Goal: Task Accomplishment & Management: Manage account settings

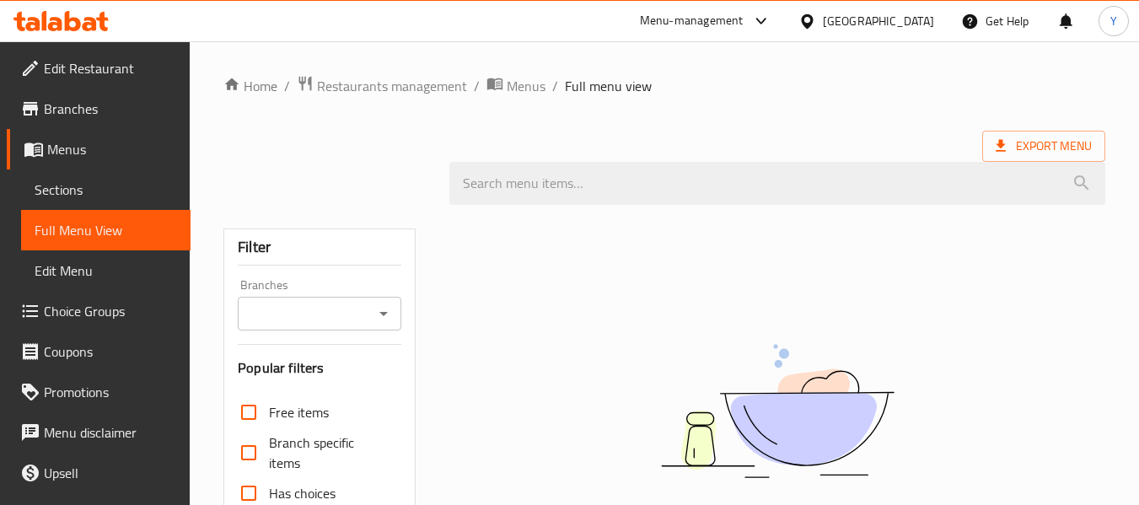
click at [916, 23] on div "Qatar" at bounding box center [878, 21] width 111 height 19
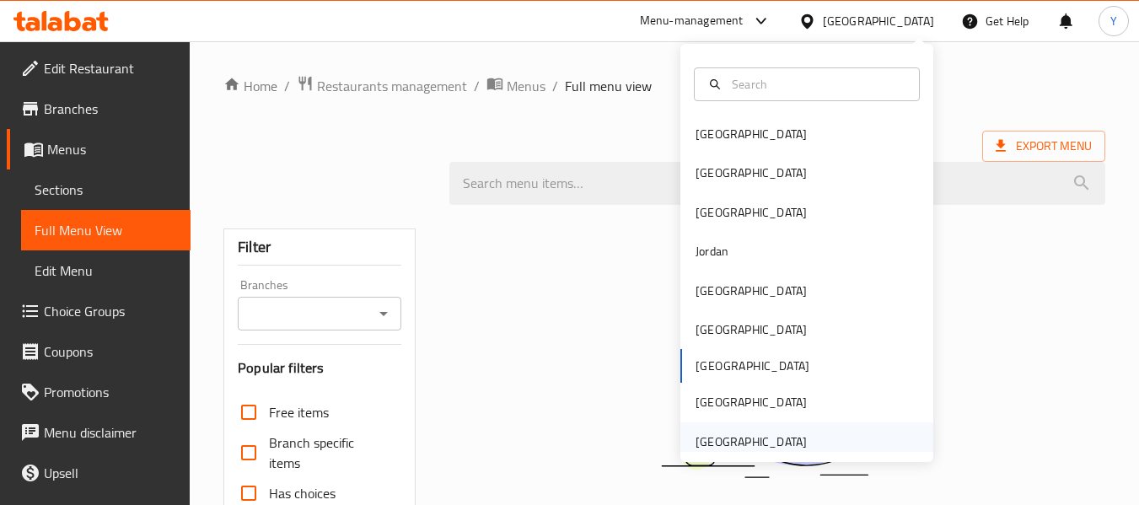
click at [712, 439] on div "[GEOGRAPHIC_DATA]" at bounding box center [751, 442] width 111 height 19
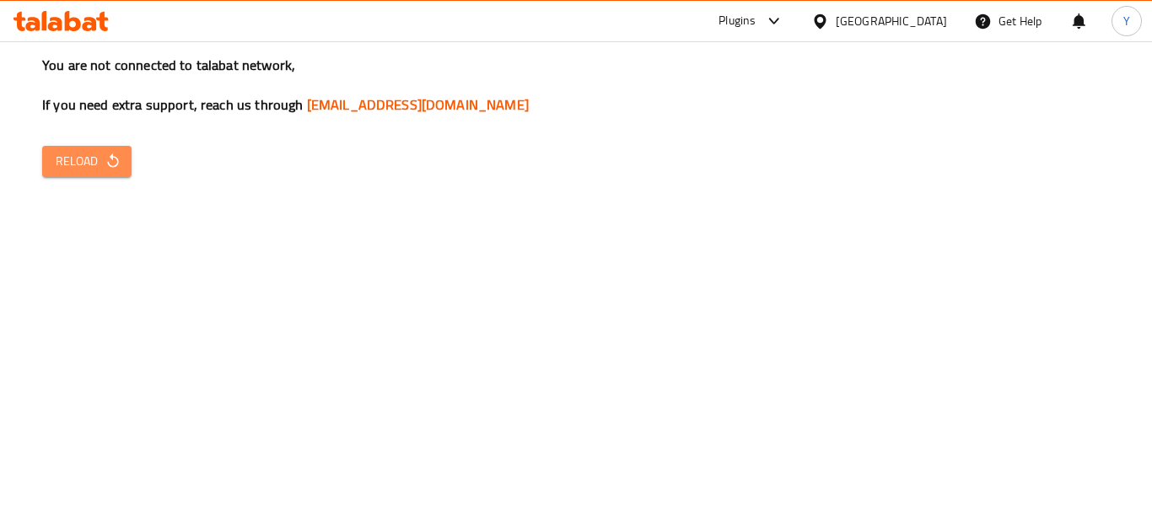
click at [100, 157] on span "Reload" at bounding box center [87, 161] width 62 height 21
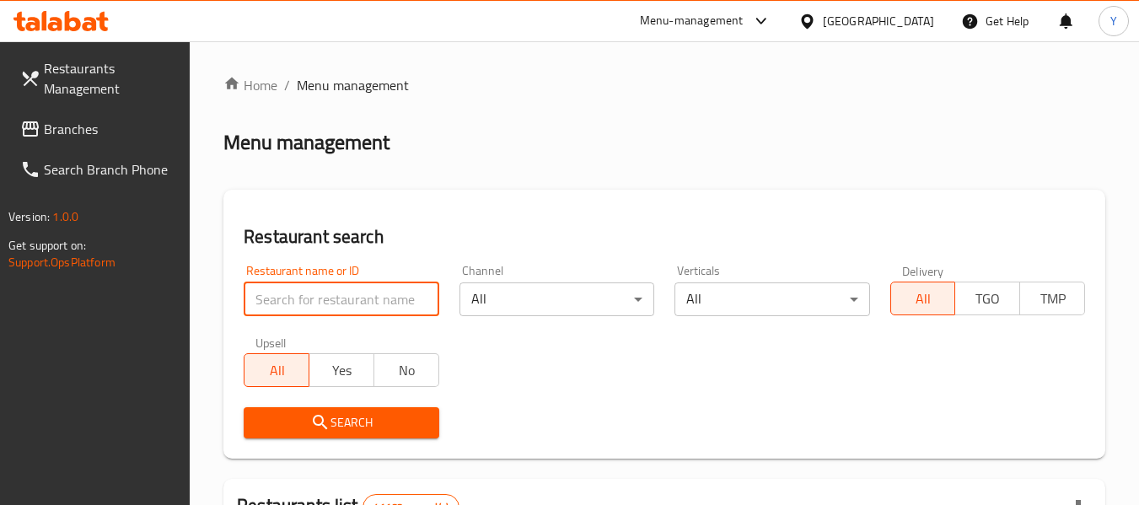
click at [411, 310] on input "search" at bounding box center [341, 300] width 195 height 34
paste input "SOUL OF SANKRANTI RESTAURANT AND GRILLS"
drag, startPoint x: 337, startPoint y: 304, endPoint x: 528, endPoint y: 305, distance: 190.6
click at [528, 305] on div "Restaurant name or ID SOUL OF SANKRANTI RESTAURANT AND GRILLS Restaurant name o…" at bounding box center [665, 352] width 862 height 194
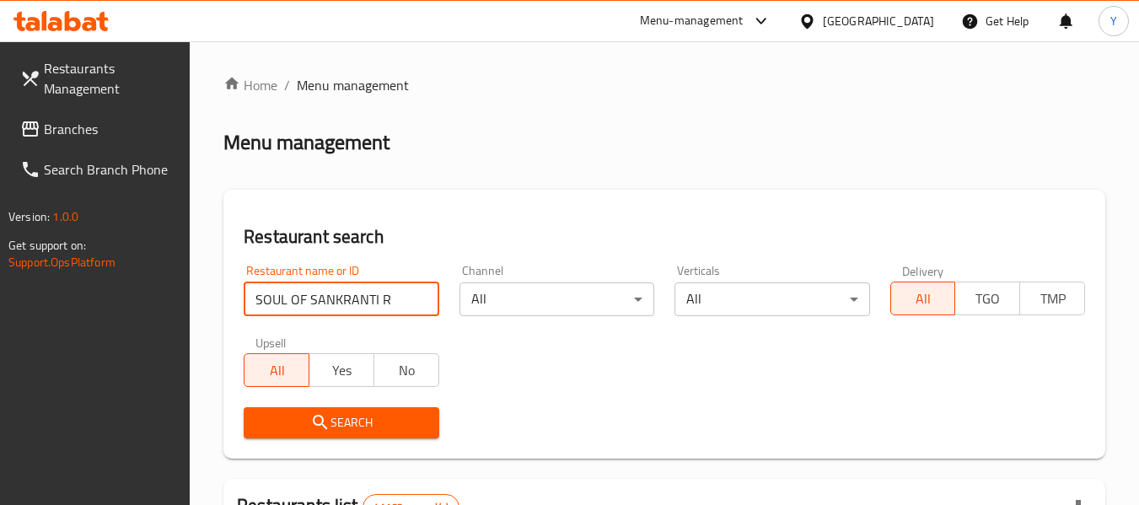
scroll to position [0, 0]
type input "SOUL OF SANKRANTI"
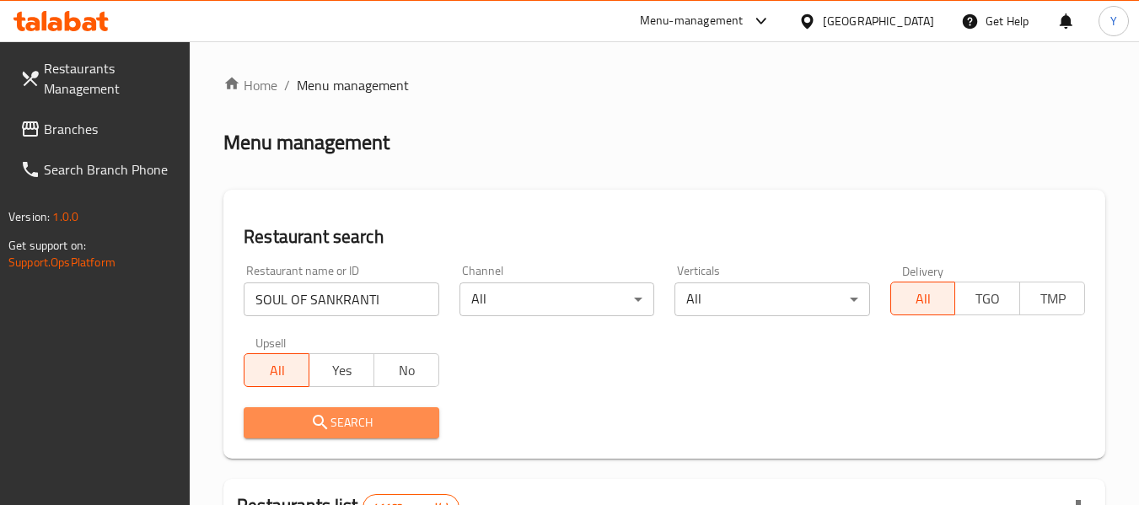
click at [390, 431] on span "Search" at bounding box center [341, 422] width 168 height 21
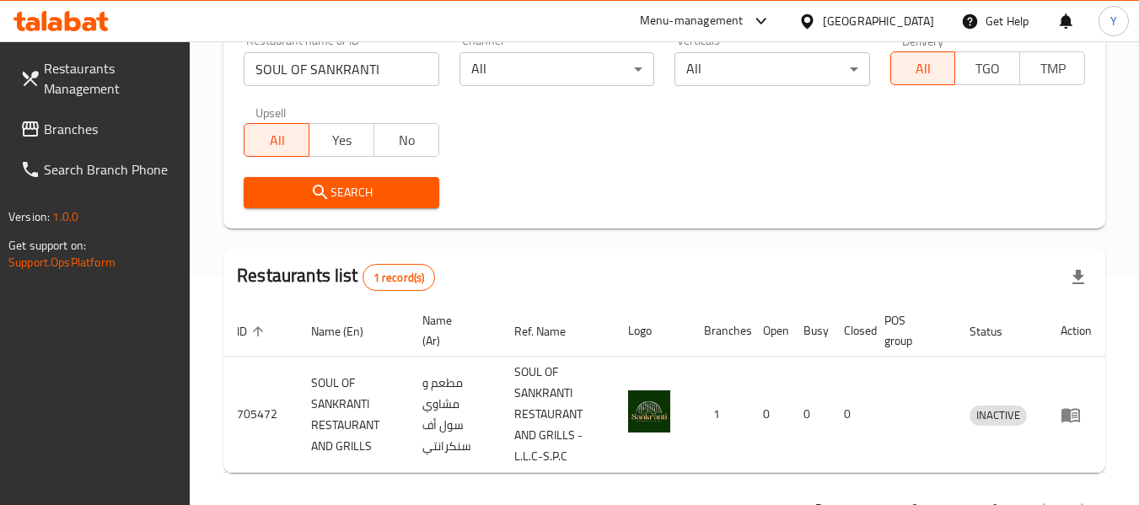
scroll to position [289, 0]
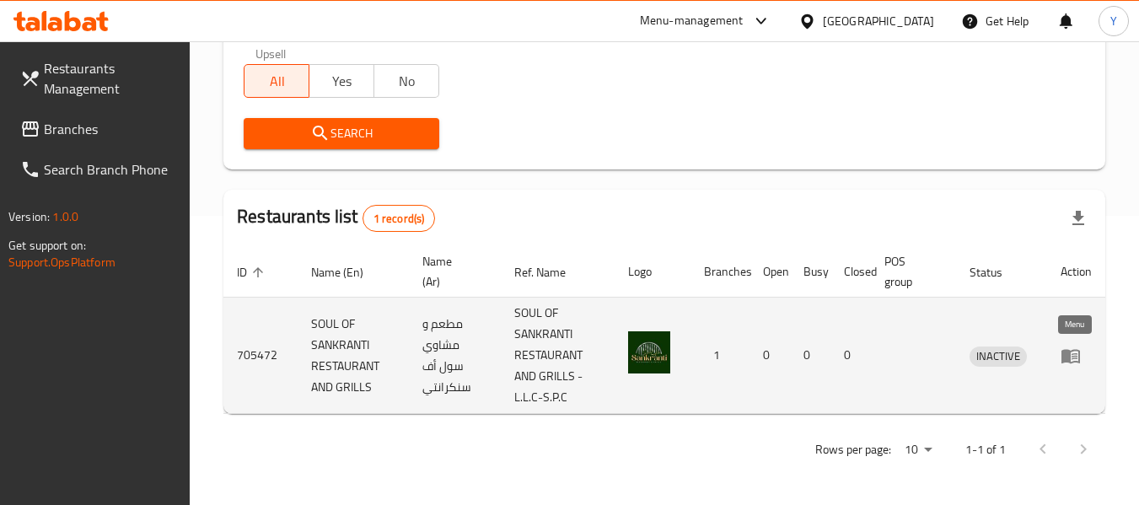
click at [1074, 358] on icon "enhanced table" at bounding box center [1071, 356] width 20 height 20
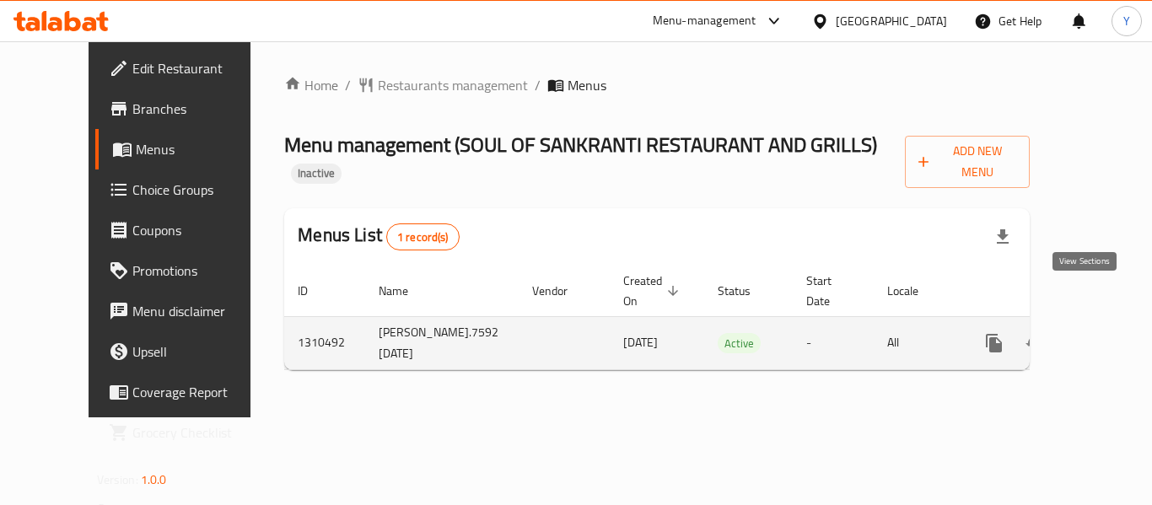
click at [1106, 333] on icon "enhanced table" at bounding box center [1116, 343] width 20 height 20
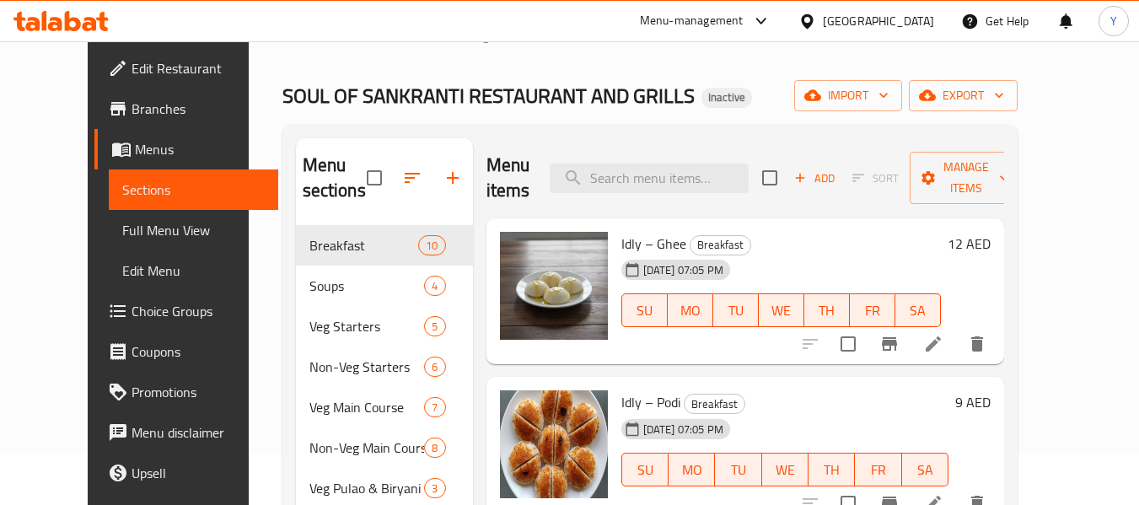
scroll to position [70, 0]
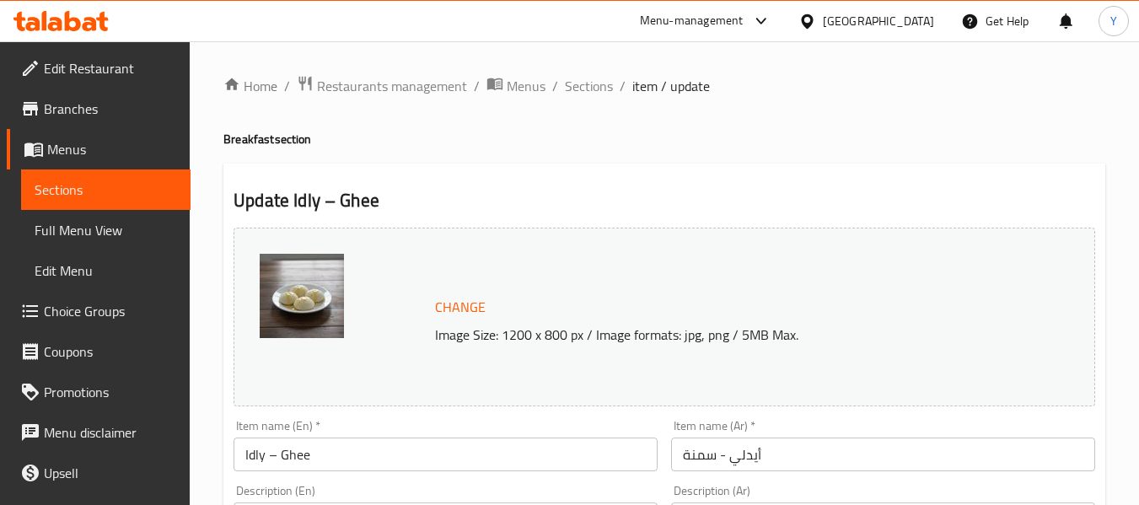
click at [118, 235] on span "Full Menu View" at bounding box center [106, 230] width 143 height 20
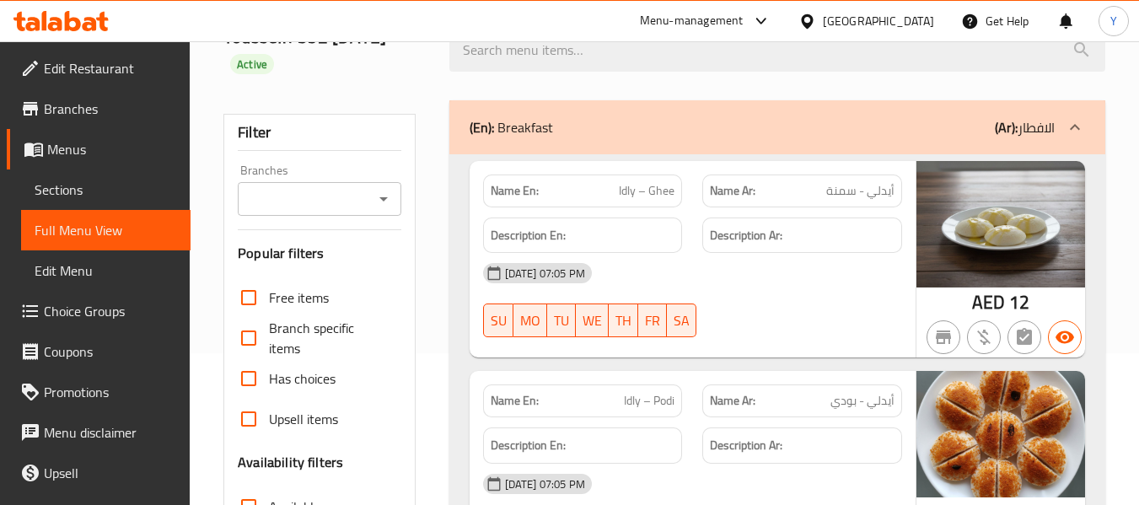
scroll to position [190, 0]
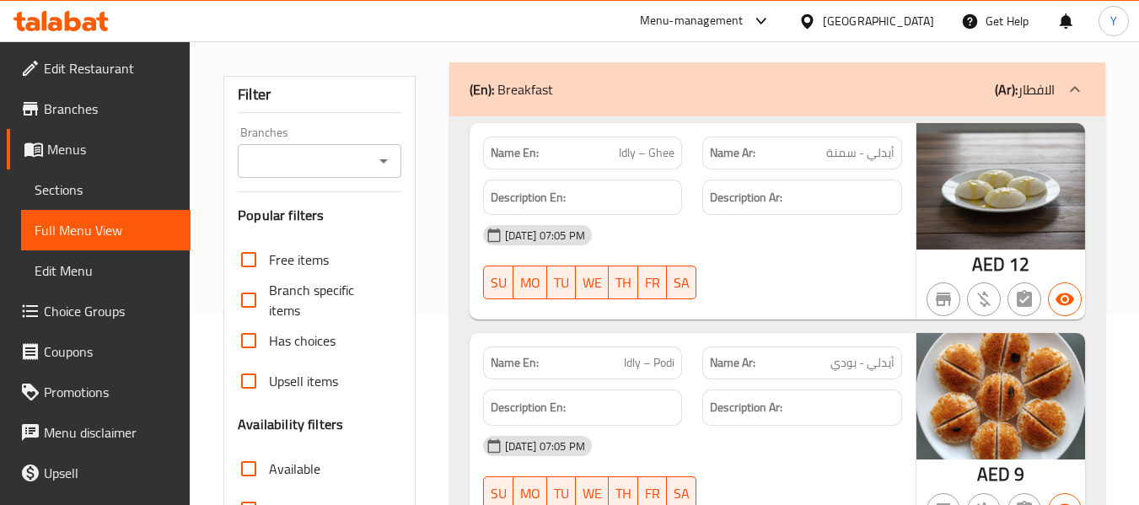
click at [725, 266] on div "08-09-2025 07:05 PM SU MO TU WE TH FR SA" at bounding box center [692, 262] width 439 height 94
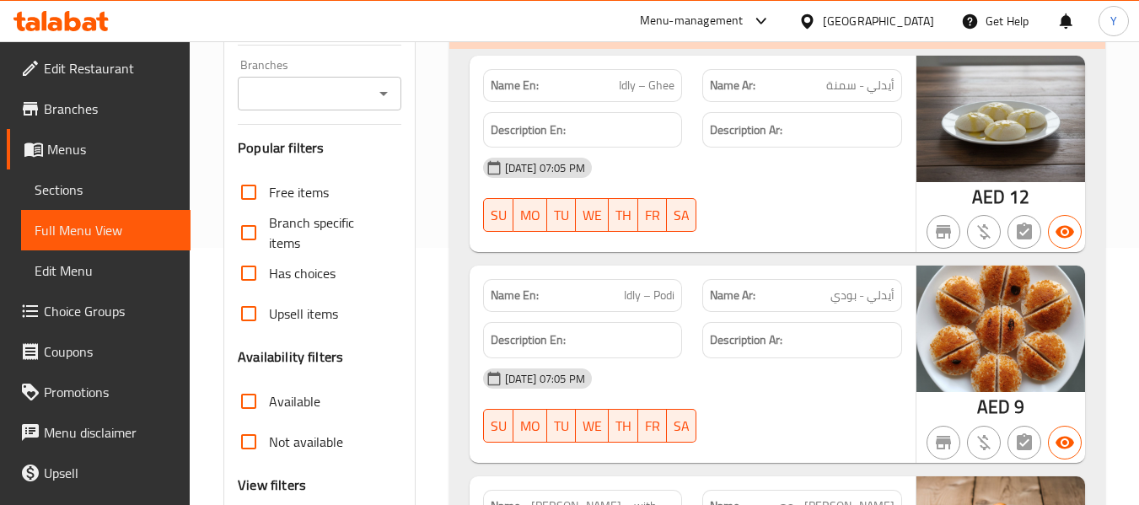
scroll to position [291, 0]
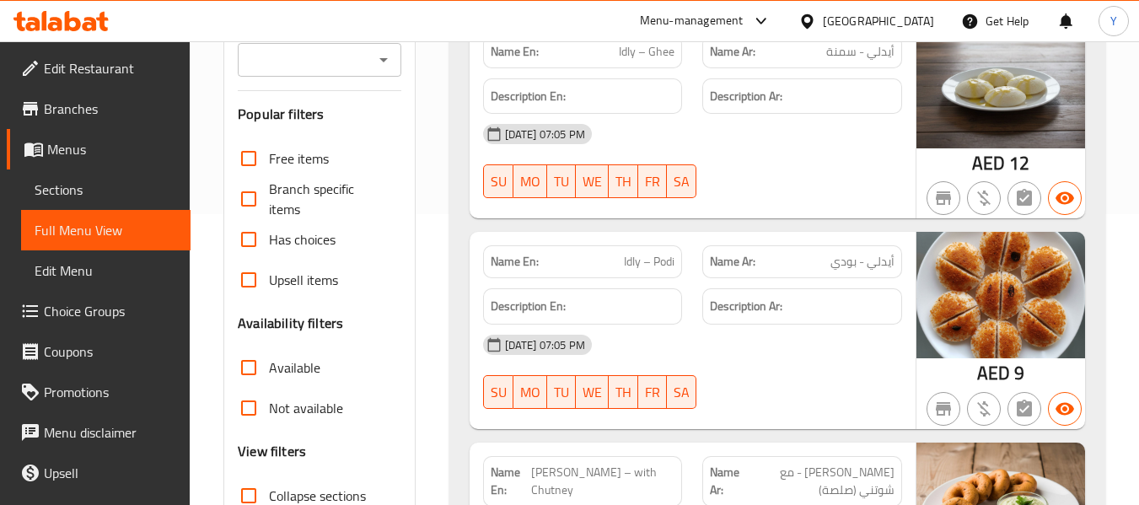
click at [740, 195] on div at bounding box center [802, 198] width 220 height 20
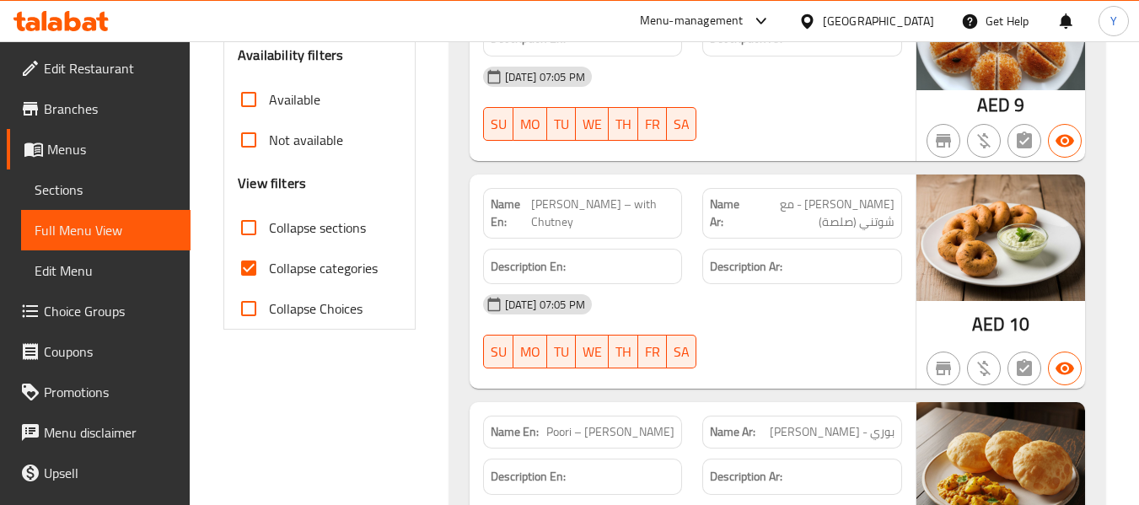
scroll to position [561, 0]
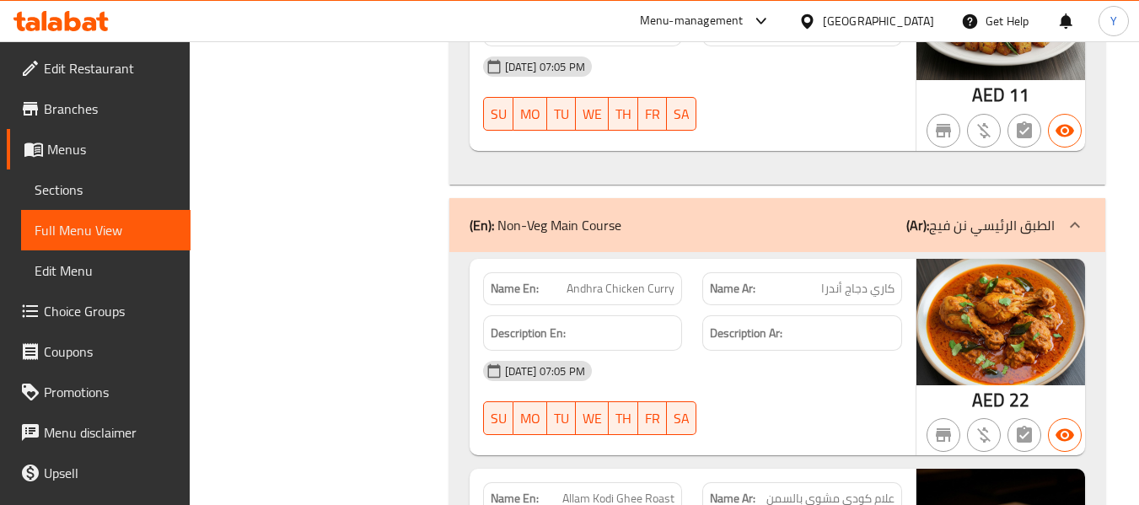
scroll to position [7342, 0]
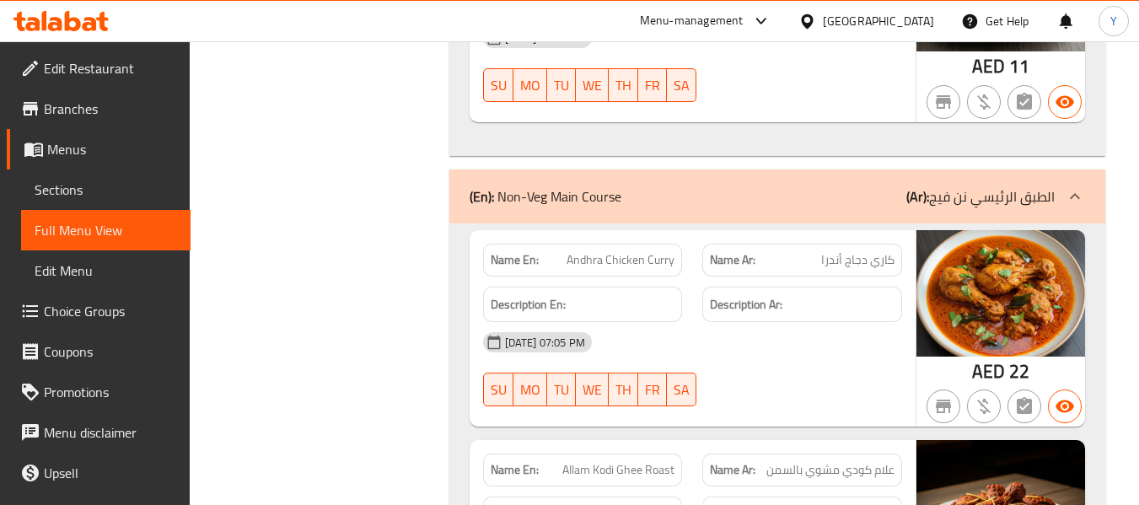
click at [761, 317] on div "Description Ar:" at bounding box center [803, 305] width 200 height 36
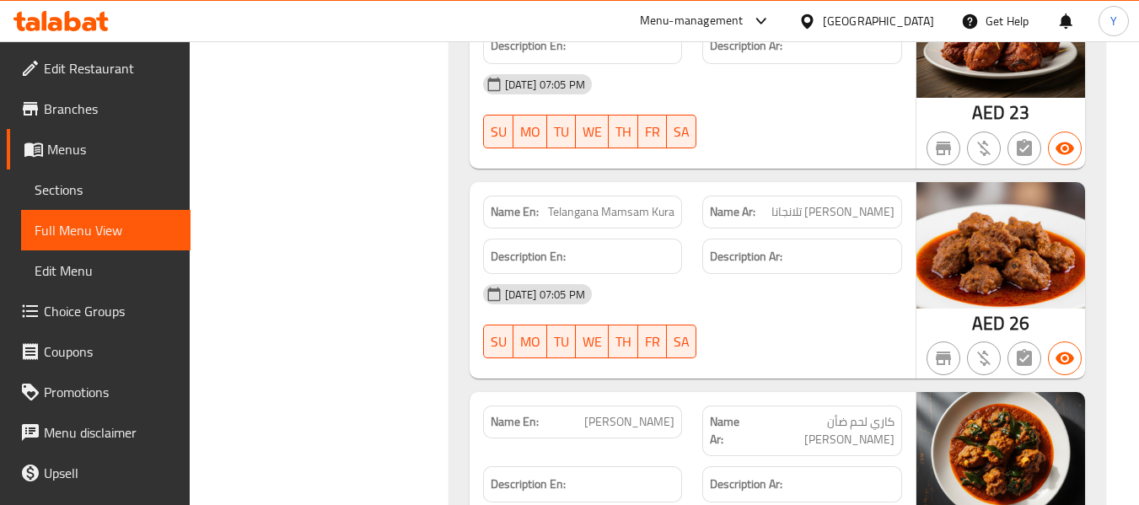
scroll to position [7814, 0]
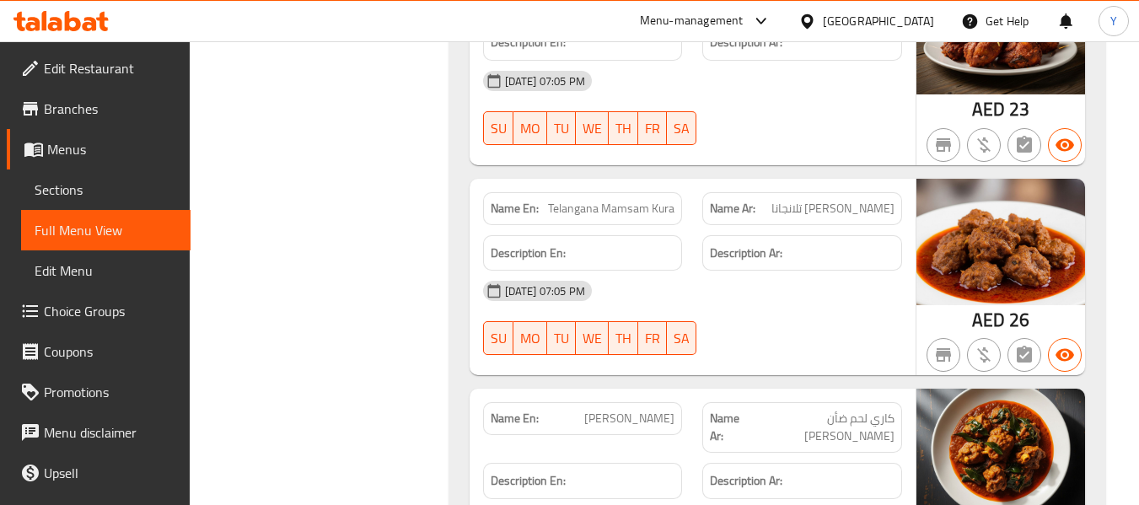
click at [875, 208] on span "ماسام كورا تلانجانا" at bounding box center [833, 209] width 123 height 18
copy span "ماسام"
click at [511, 261] on strong "Description En:" at bounding box center [528, 253] width 75 height 21
click at [703, 325] on div "08-09-2025 07:05 PM SU MO TU WE TH FR SA" at bounding box center [692, 318] width 439 height 94
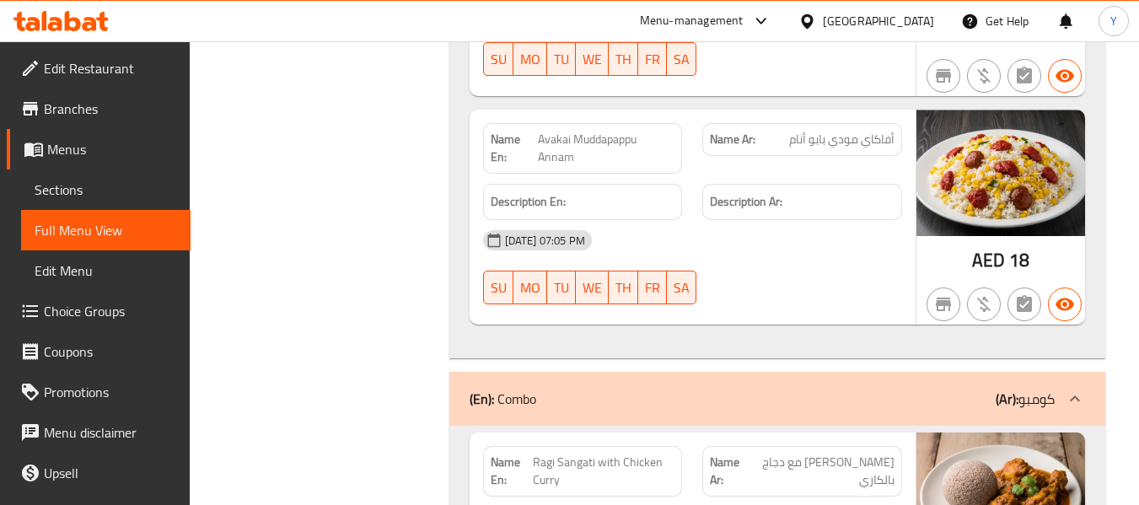
scroll to position [13718, 0]
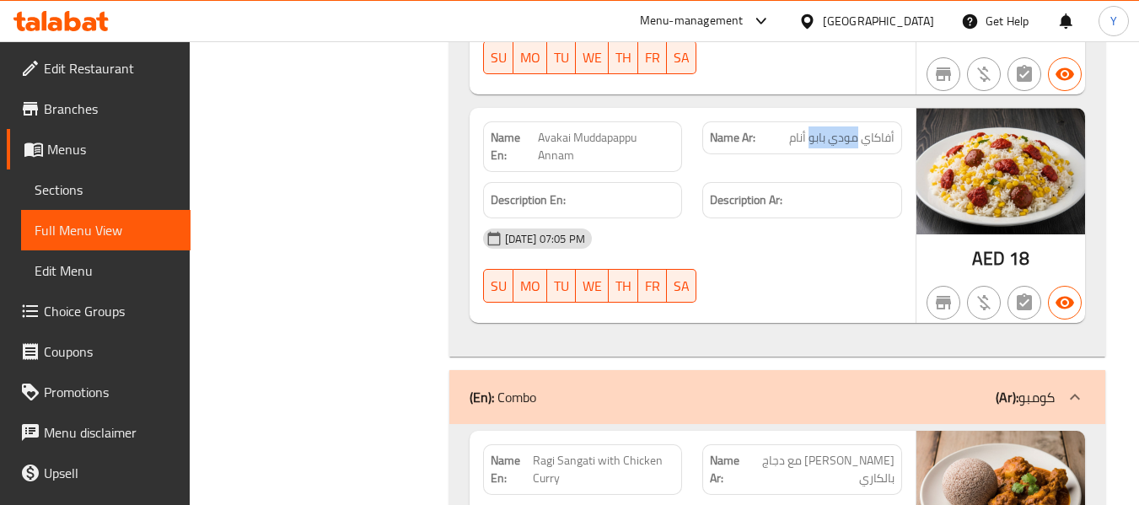
drag, startPoint x: 859, startPoint y: 120, endPoint x: 812, endPoint y: 121, distance: 46.4
click at [812, 129] on span "أفاكاي مودي بابو أنام" at bounding box center [841, 138] width 105 height 18
copy span "مودي بابو"
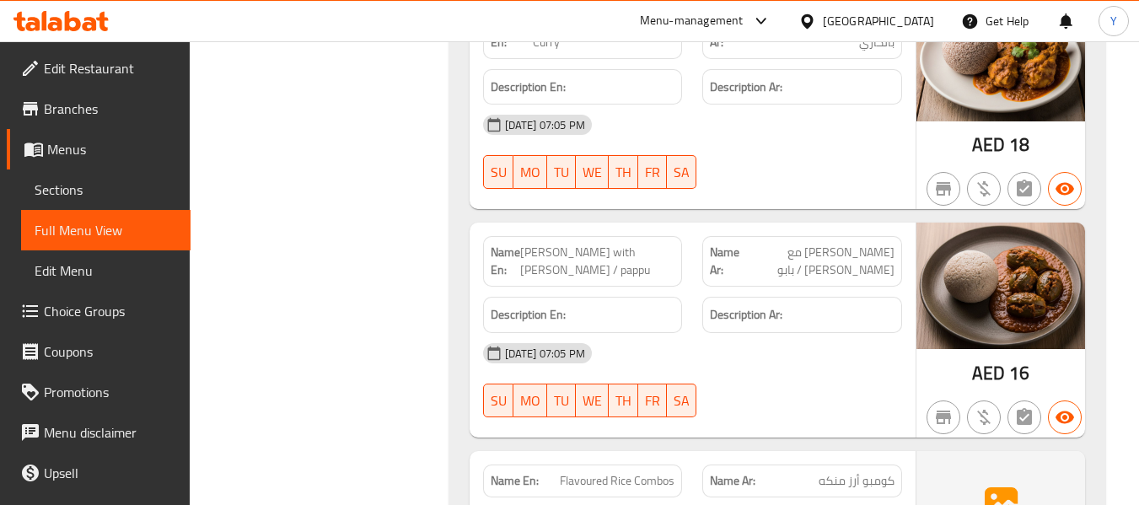
scroll to position [14156, 0]
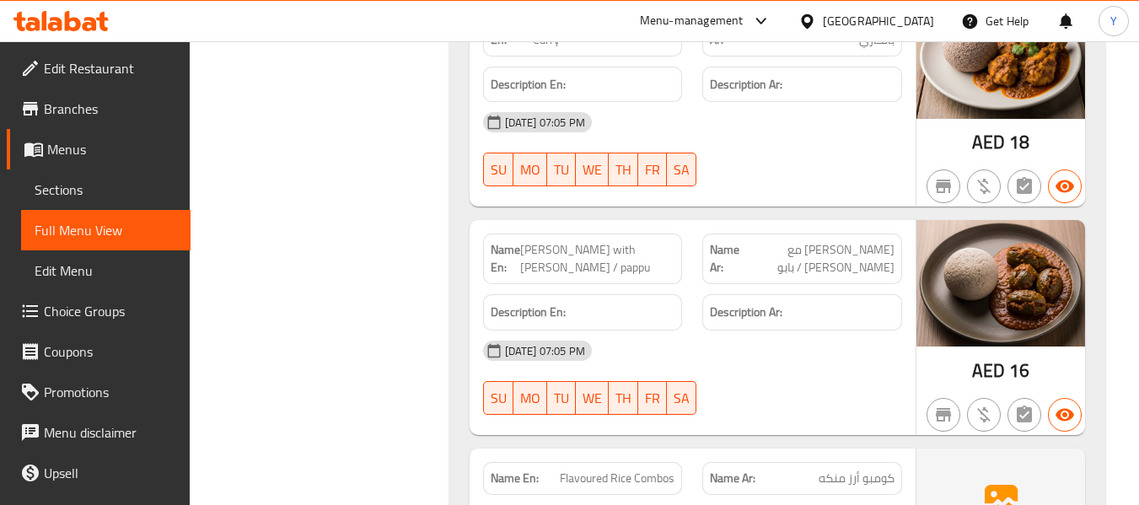
click at [633, 254] on span "Ragi Sangati with Guttivankaya Curry / pappu" at bounding box center [597, 258] width 154 height 35
copy span "pappu"
click at [649, 244] on span "Ragi Sangati with Guttivankaya Curry / pappu" at bounding box center [597, 258] width 154 height 35
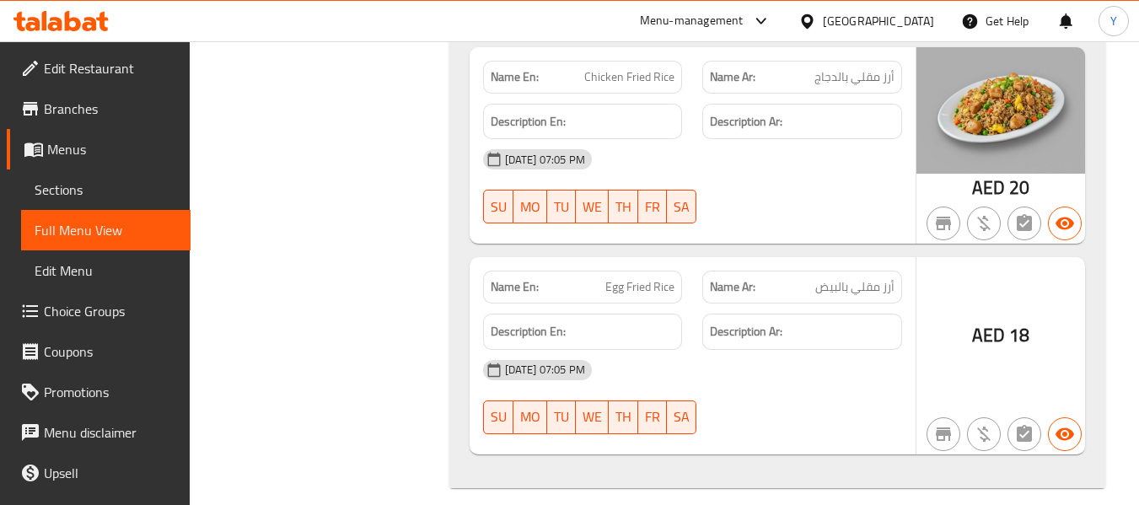
scroll to position [7769, 0]
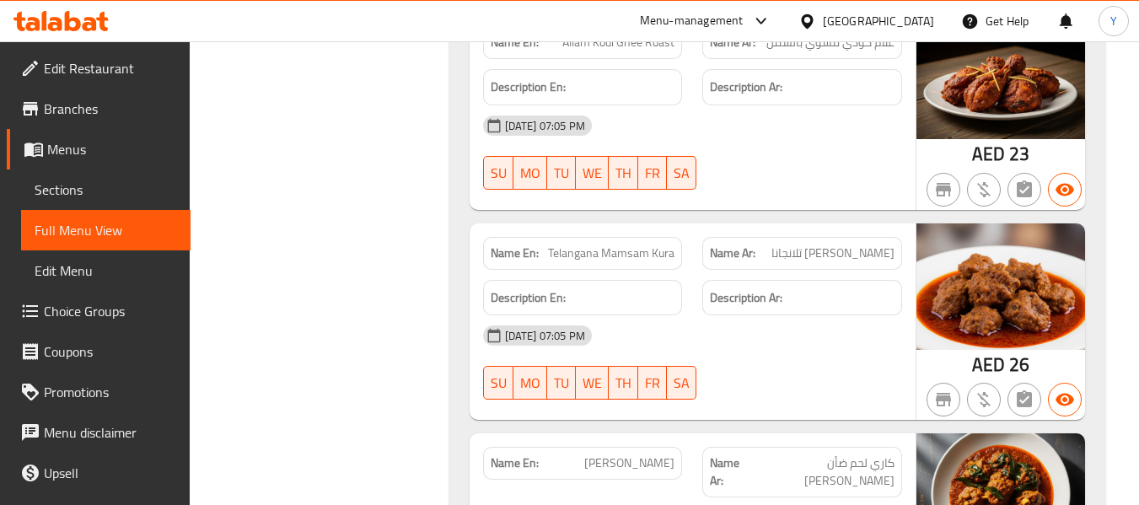
click at [614, 264] on div "Name En: Telangana Mamsam Kura" at bounding box center [583, 253] width 200 height 33
click at [716, 223] on div "Name En: Telangana Mamsam Kura Name Ar: ماسام كورا تلانجانا Description En: Des…" at bounding box center [693, 321] width 446 height 197
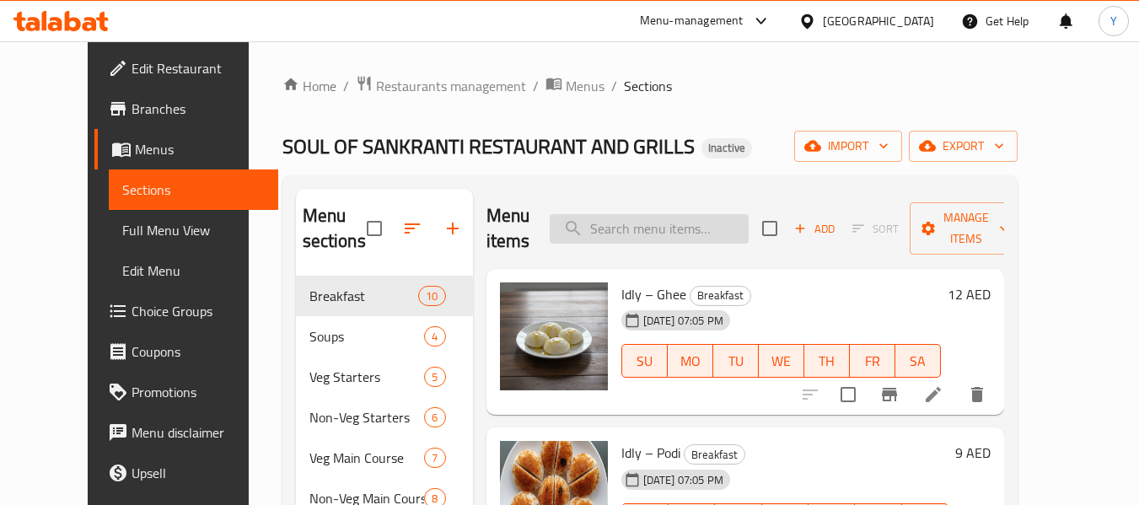
scroll to position [70, 0]
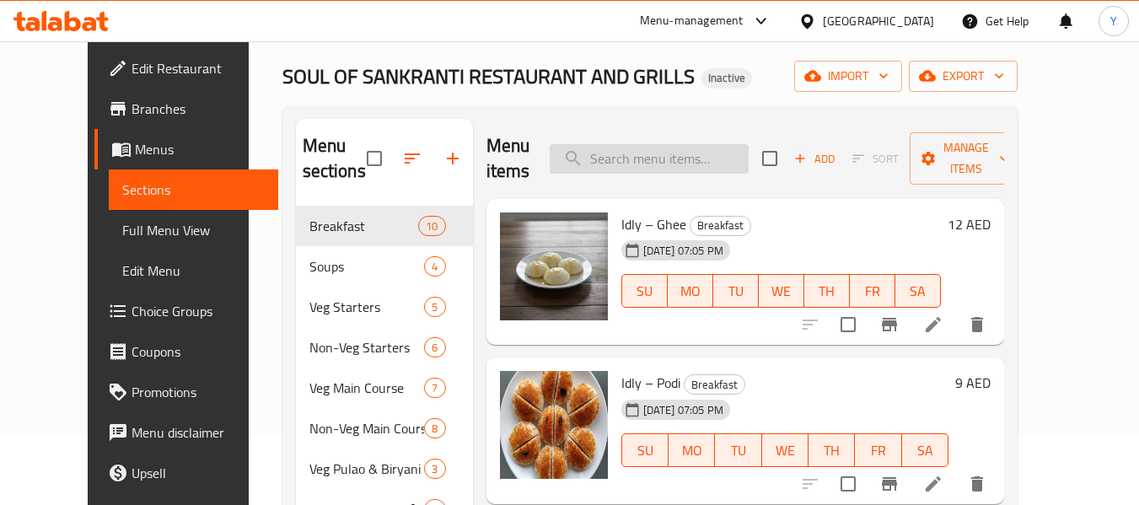
click at [649, 160] on input "search" at bounding box center [649, 159] width 199 height 30
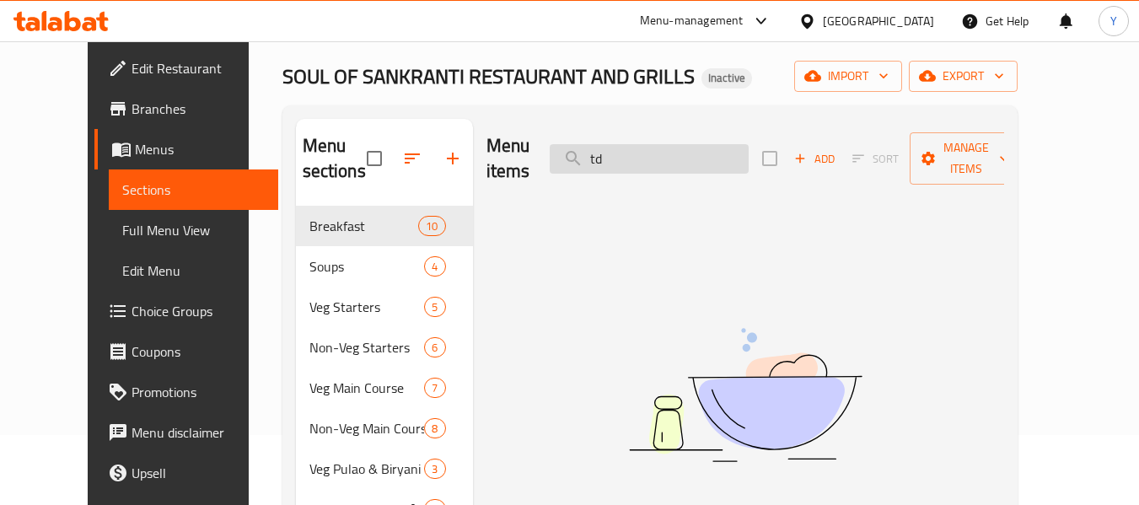
type input "t"
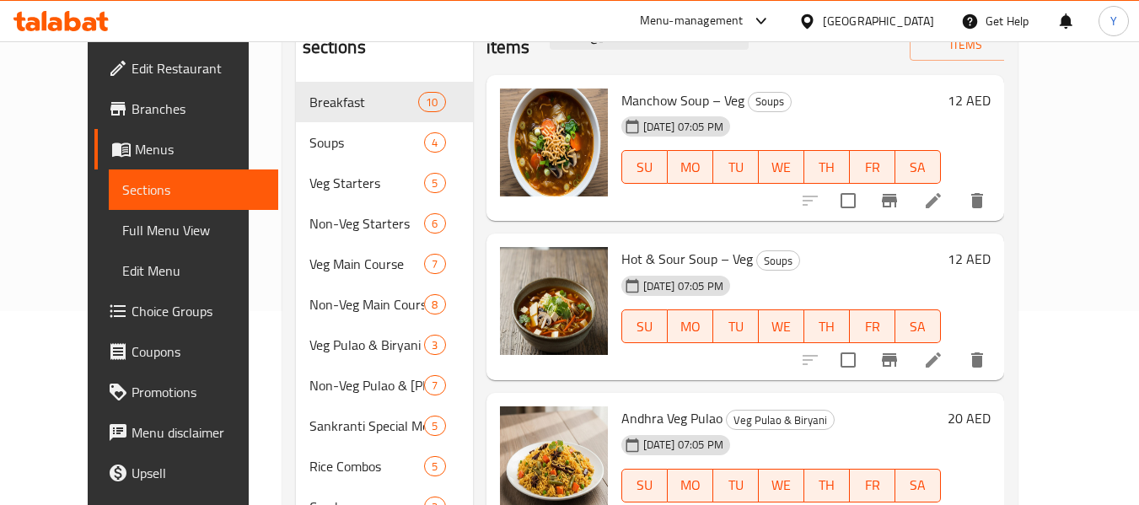
scroll to position [175, 0]
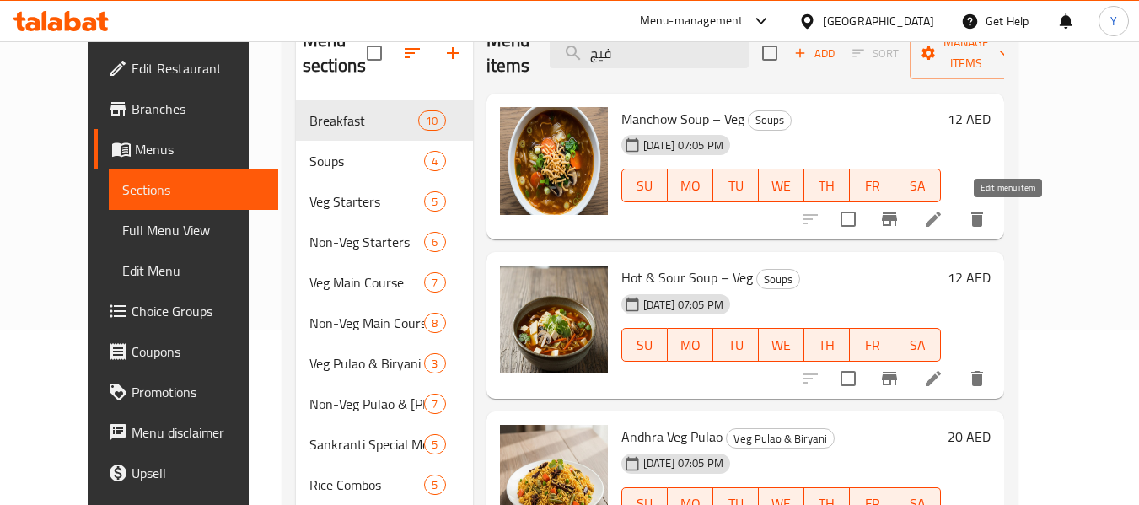
type input "فيج"
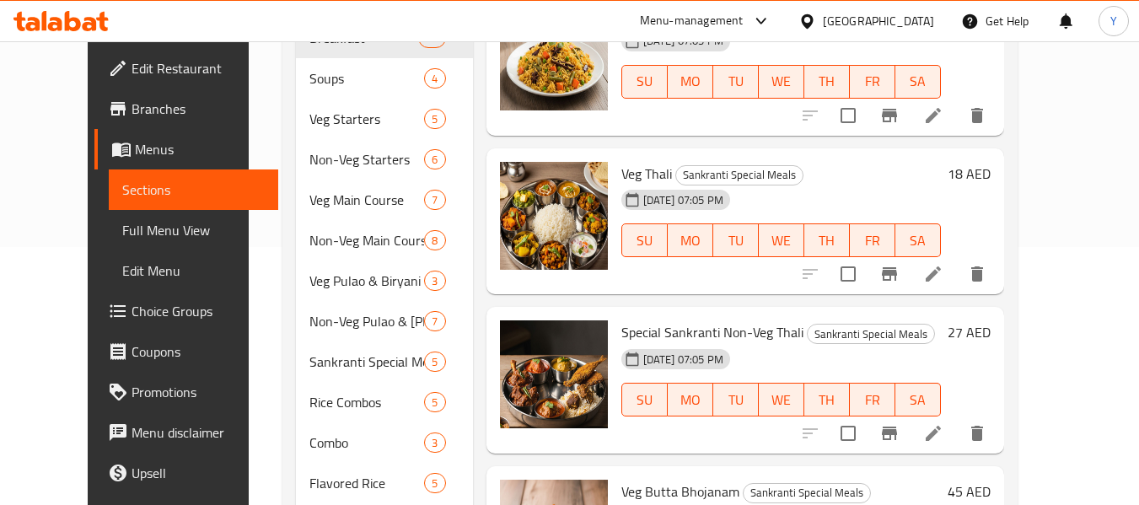
scroll to position [326, 0]
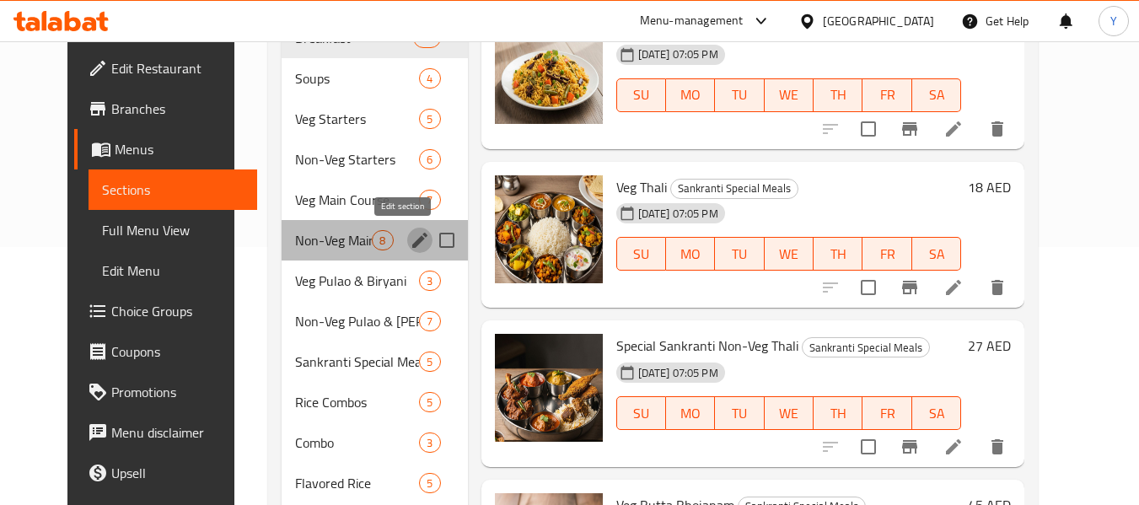
click at [410, 237] on icon "edit" at bounding box center [420, 240] width 20 height 20
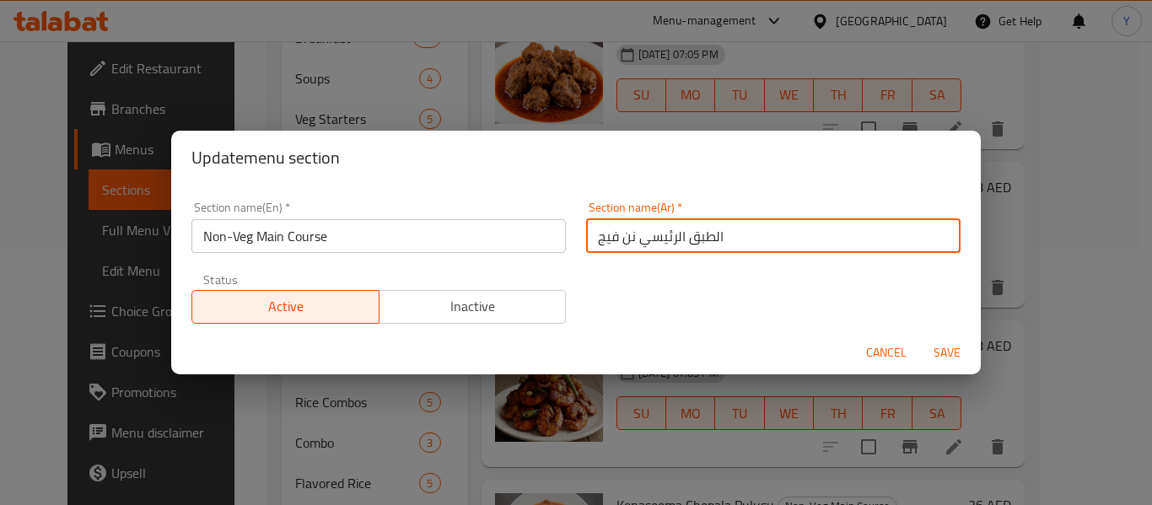
drag, startPoint x: 627, startPoint y: 240, endPoint x: 580, endPoint y: 240, distance: 46.4
click at [586, 240] on input "الطبق الرئيسي نن فيج" at bounding box center [773, 236] width 374 height 34
type input "الطبق الرئيسي غير نباتي"
click at [920, 337] on button "Save" at bounding box center [947, 352] width 54 height 31
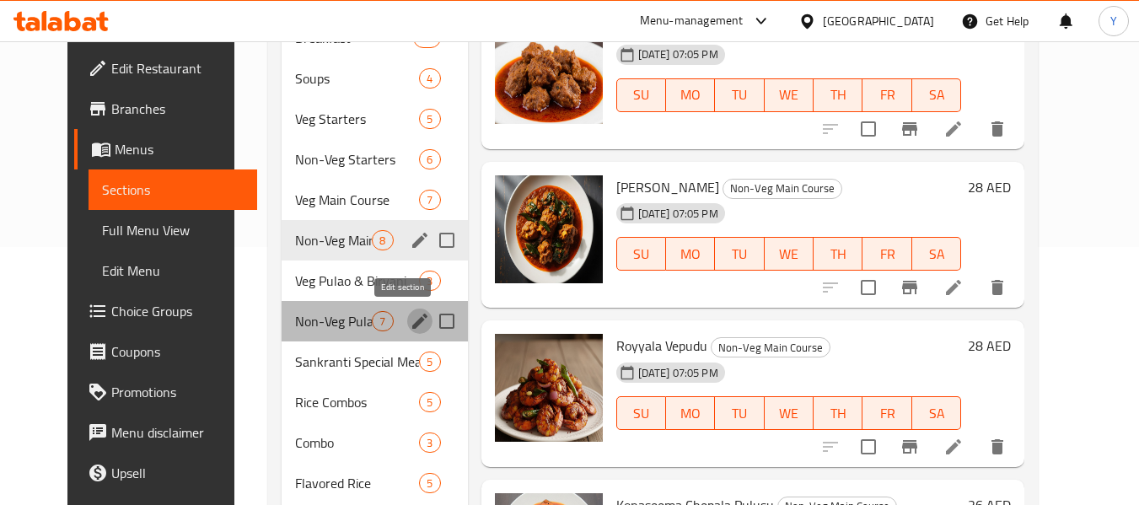
click at [410, 312] on icon "edit" at bounding box center [420, 321] width 20 height 20
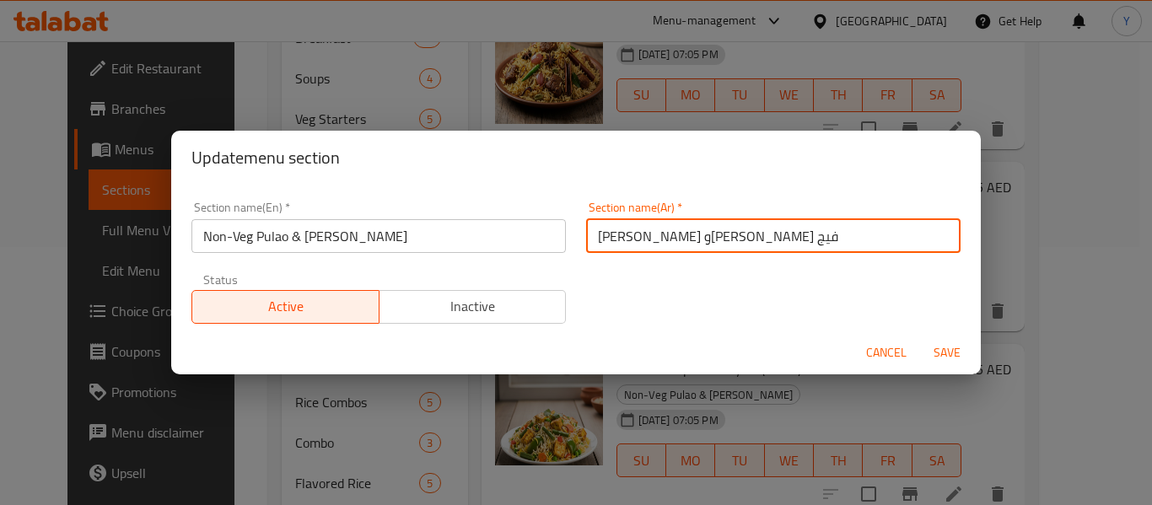
drag, startPoint x: 629, startPoint y: 240, endPoint x: 531, endPoint y: 265, distance: 100.8
click at [531, 265] on div "Section name(En)   * Non-Veg Pulao & Biryani Section name(En) * Section name(Ar…" at bounding box center [575, 262] width 789 height 143
type input "بولاو وبرياني غير نباتي"
click at [920, 337] on button "Save" at bounding box center [947, 352] width 54 height 31
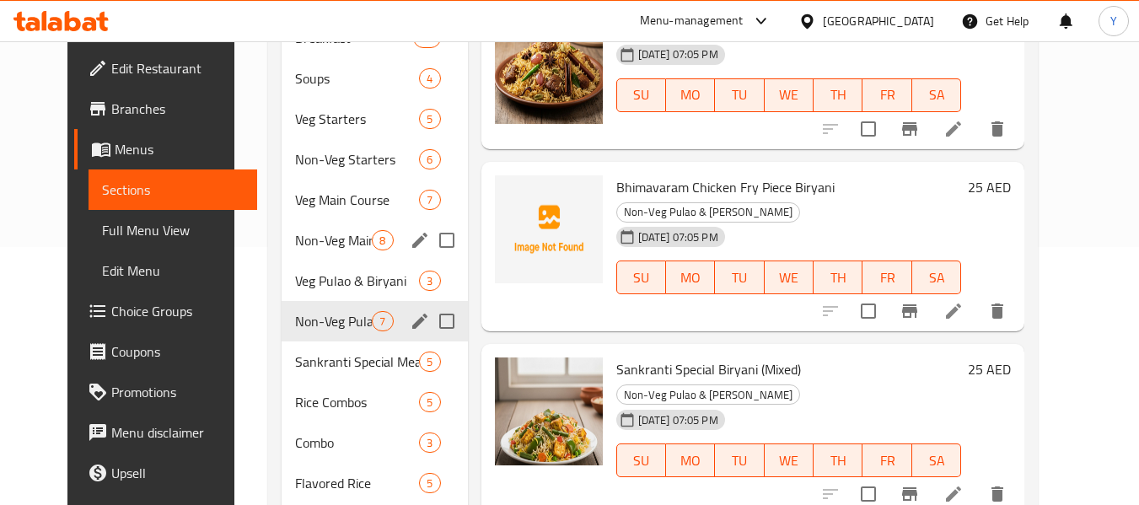
click at [471, 315] on div "Menu items فيج Add Sort Manage items Rambo Biryani Non-Veg Pulao & Biryani 08-0…" at bounding box center [746, 342] width 557 height 822
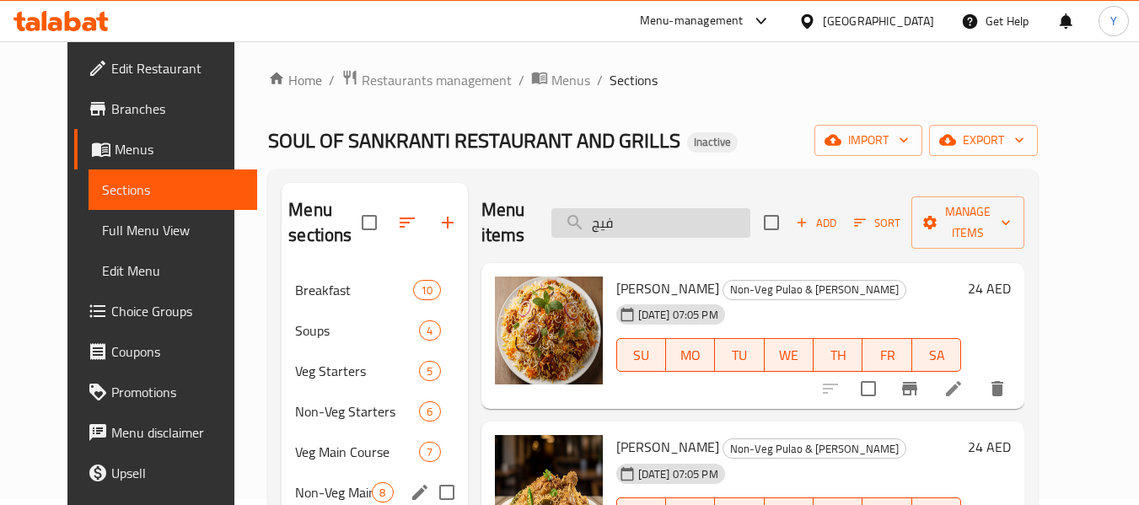
click at [667, 218] on input "فيج" at bounding box center [651, 223] width 199 height 30
paste input "ودي بابو"
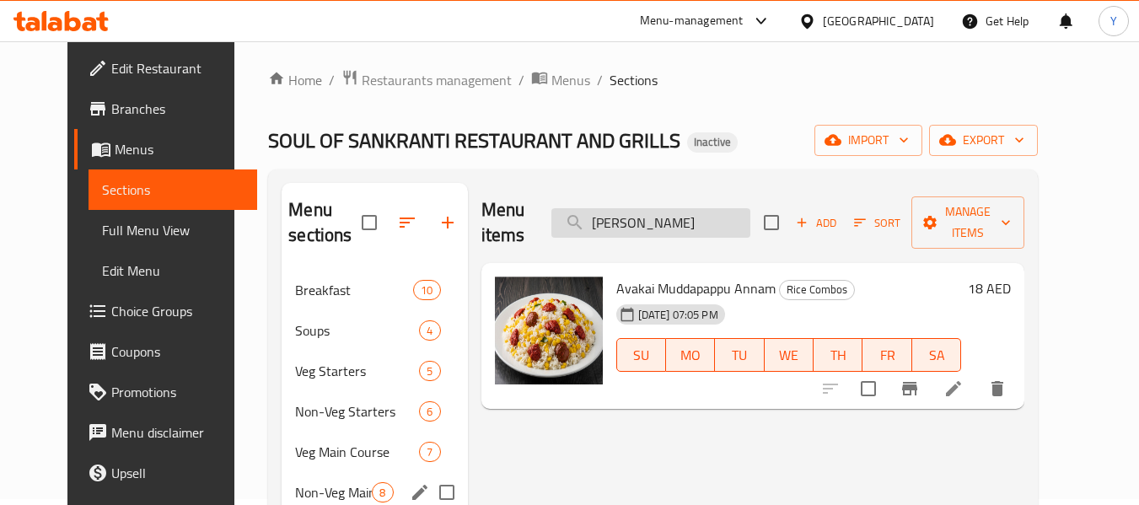
click at [663, 219] on input "مودي بابو" at bounding box center [651, 223] width 199 height 30
paste input "اسام"
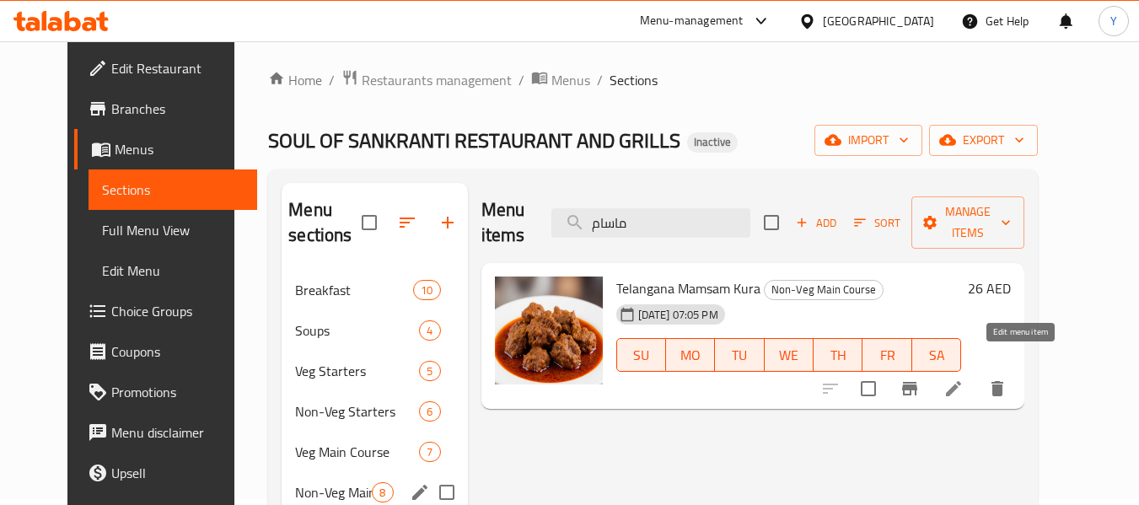
type input "ماسام"
click at [964, 379] on icon at bounding box center [954, 389] width 20 height 20
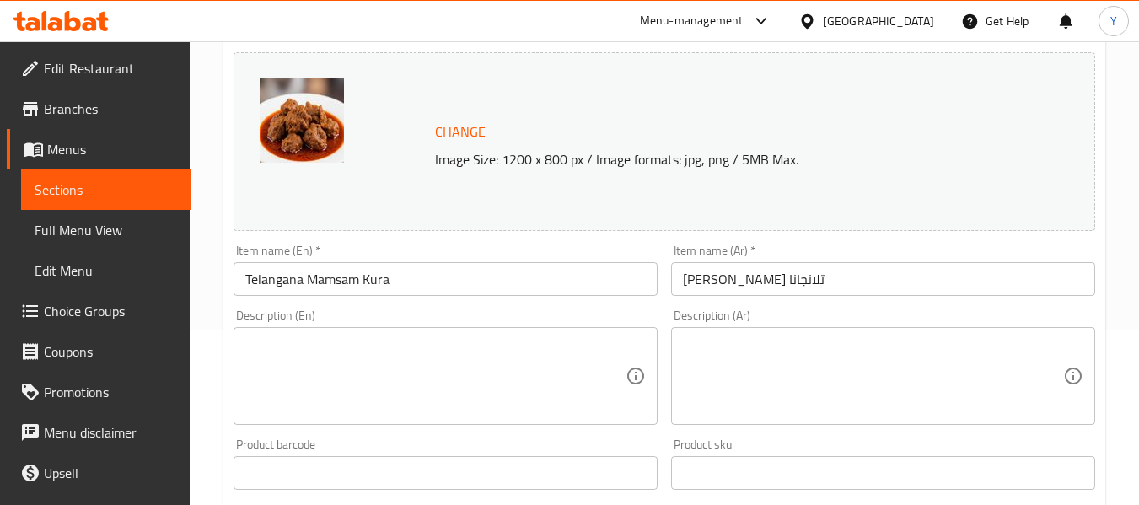
scroll to position [246, 0]
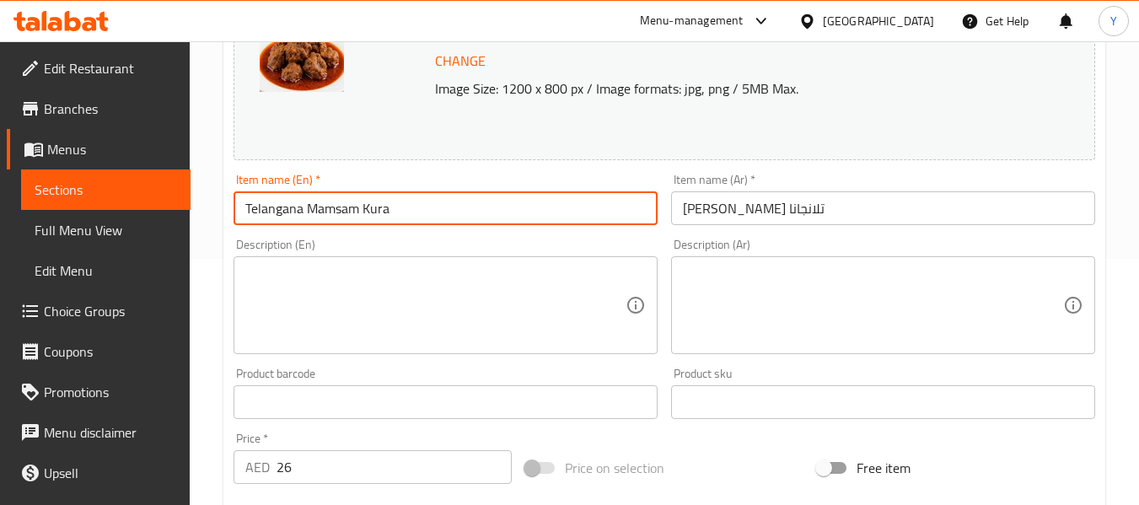
click at [476, 223] on input "Telangana Mamsam Kura" at bounding box center [446, 208] width 424 height 34
click at [771, 206] on input "ماسام كورا تلانجانا" at bounding box center [883, 208] width 424 height 34
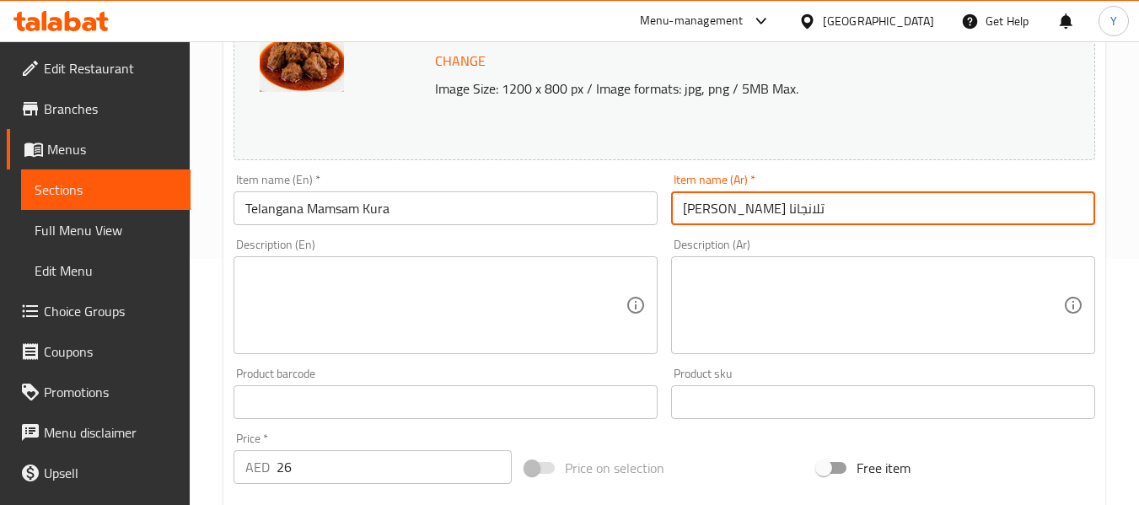
click at [771, 206] on input "ماسام كورا تلانجانا" at bounding box center [883, 208] width 424 height 34
paste input "مسام"
type input "مامسام كورا تلانجانا"
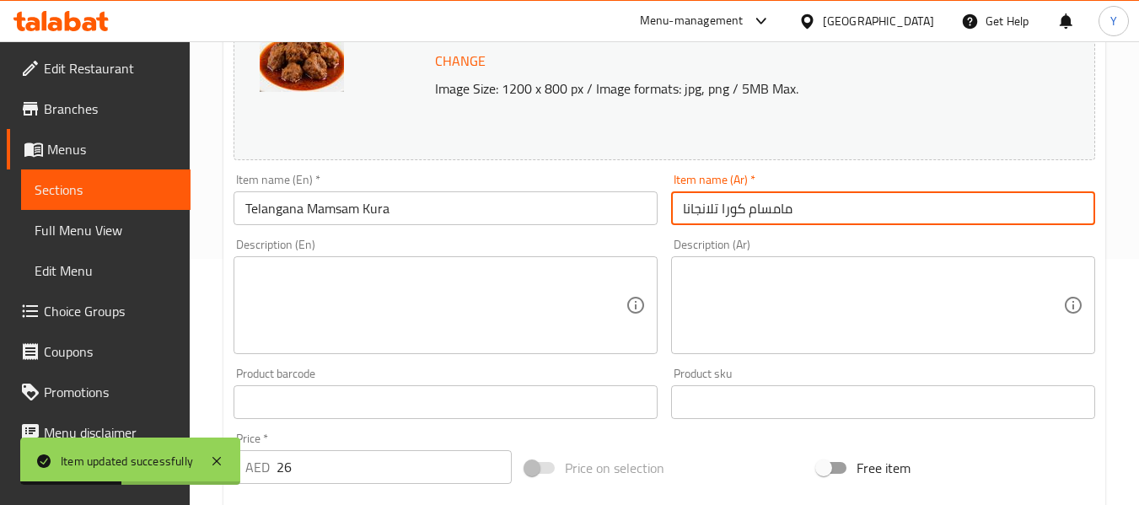
click at [132, 187] on span "Sections" at bounding box center [106, 190] width 143 height 20
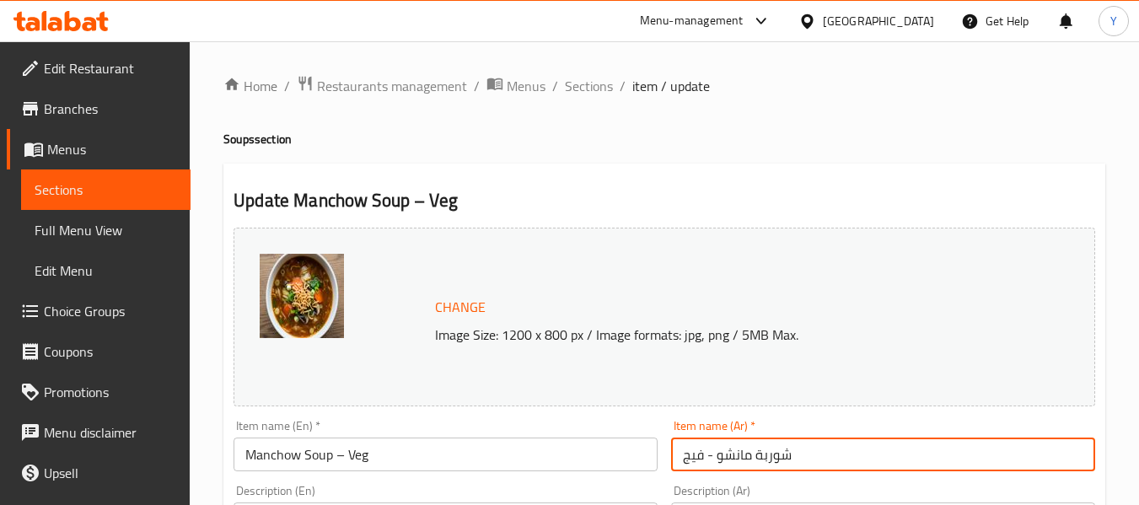
drag, startPoint x: 702, startPoint y: 457, endPoint x: 676, endPoint y: 457, distance: 25.3
click at [676, 457] on input "شوربة مانشو - فيج" at bounding box center [883, 455] width 424 height 34
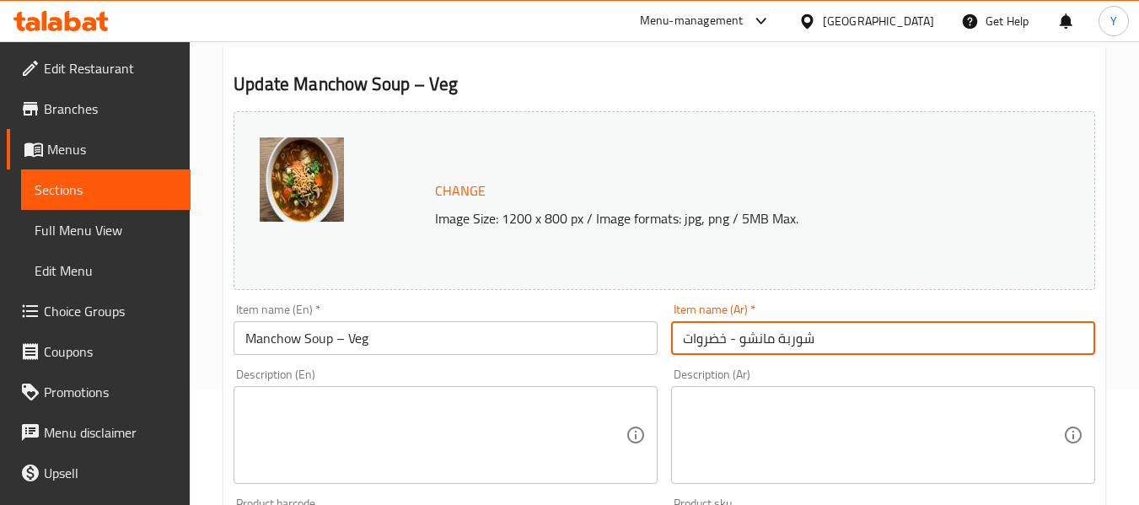
scroll to position [134, 0]
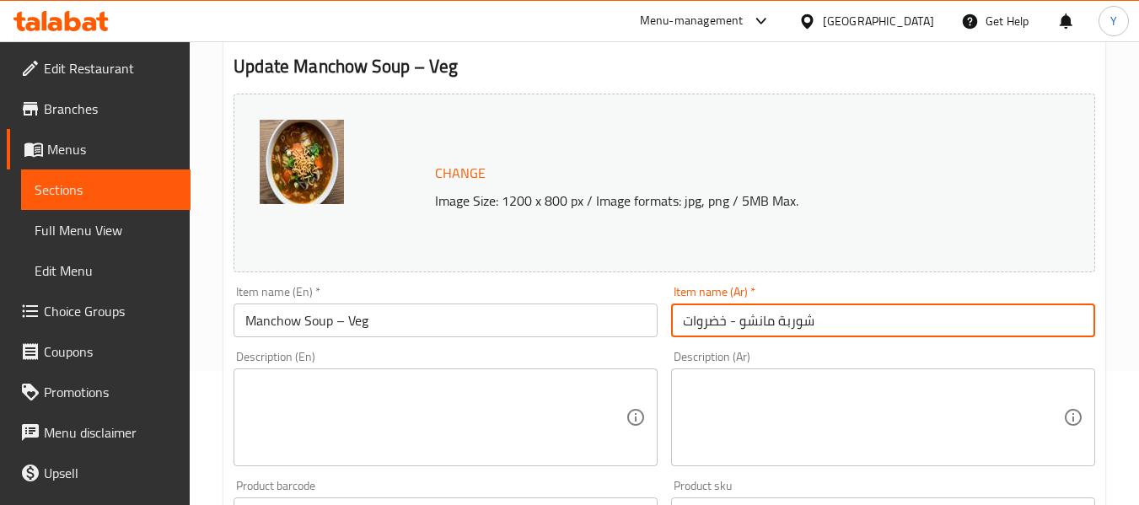
type input "شوربة مانشو - خضروات"
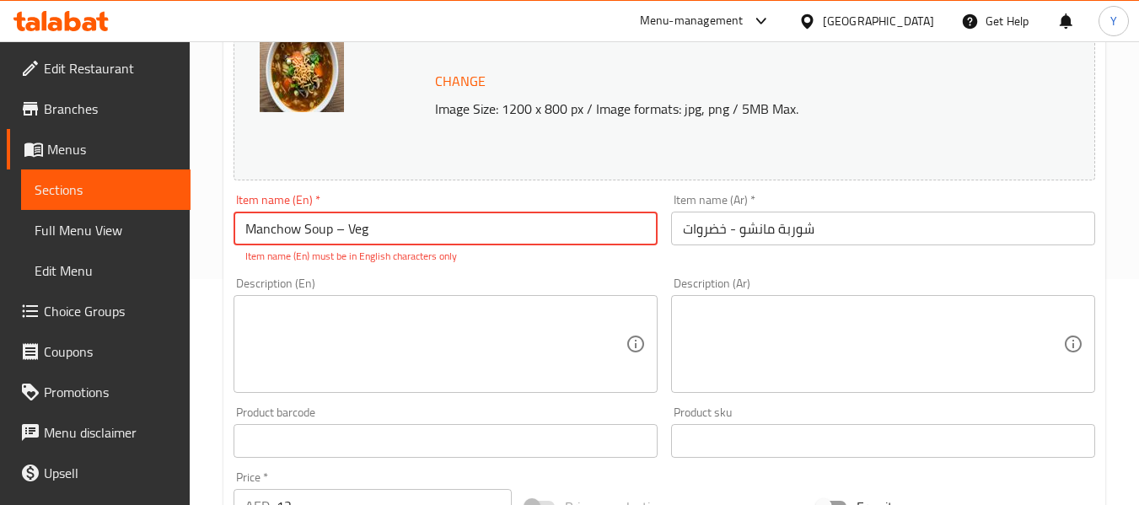
scroll to position [233, 0]
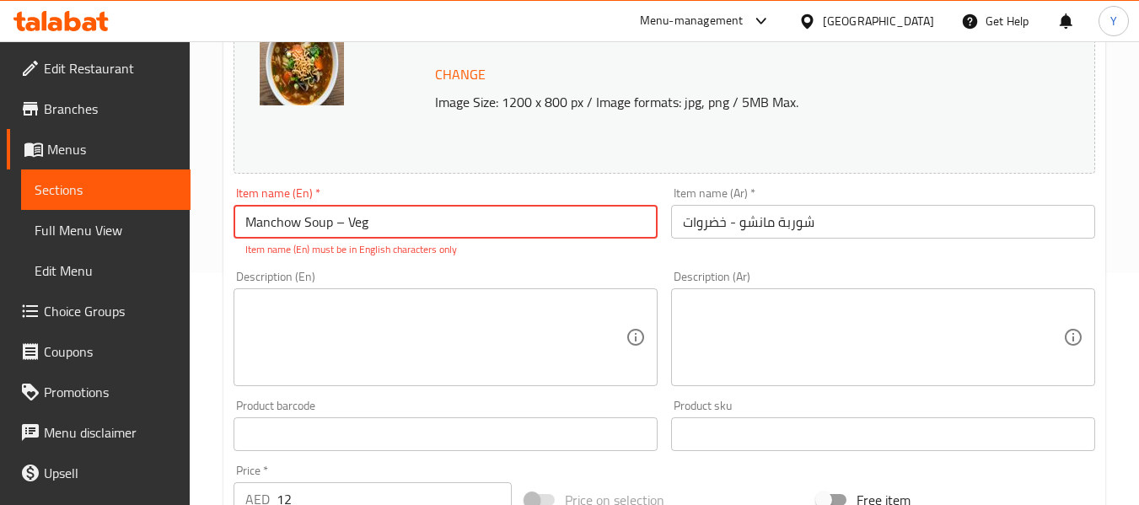
click at [337, 218] on input "Manchow Soup – Veg" at bounding box center [446, 222] width 424 height 34
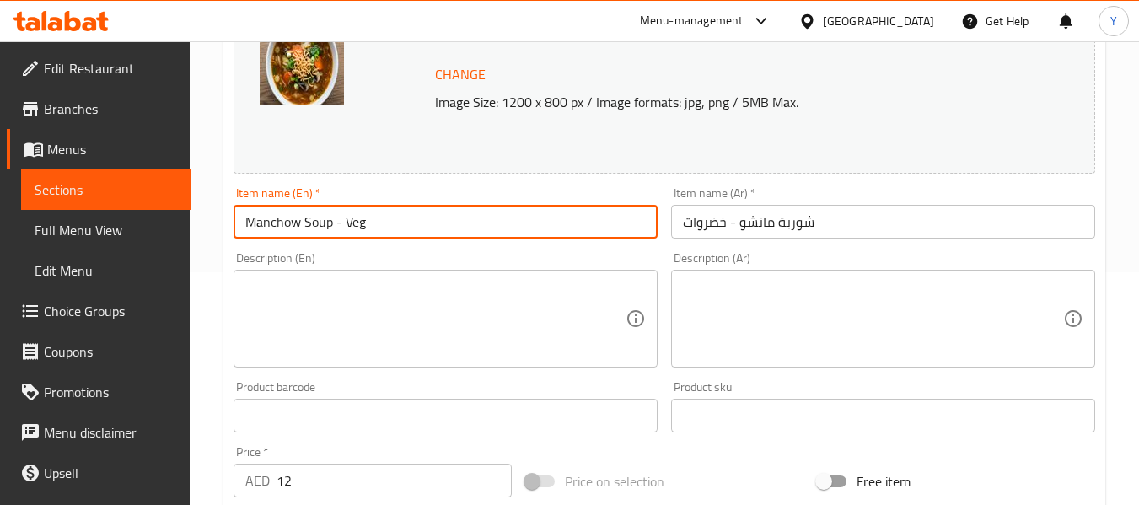
type input "Manchow Soup - Veg"
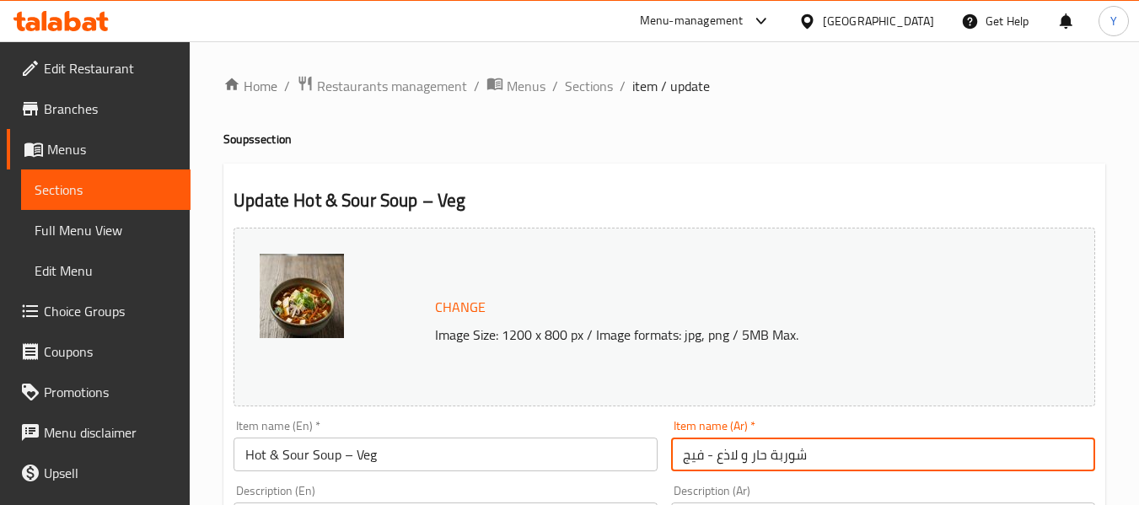
drag, startPoint x: 703, startPoint y: 453, endPoint x: 668, endPoint y: 456, distance: 35.6
click at [668, 456] on div "Item name (Ar)   * شوربة حار و لاذع - فيج Item name (Ar) *" at bounding box center [884, 445] width 438 height 65
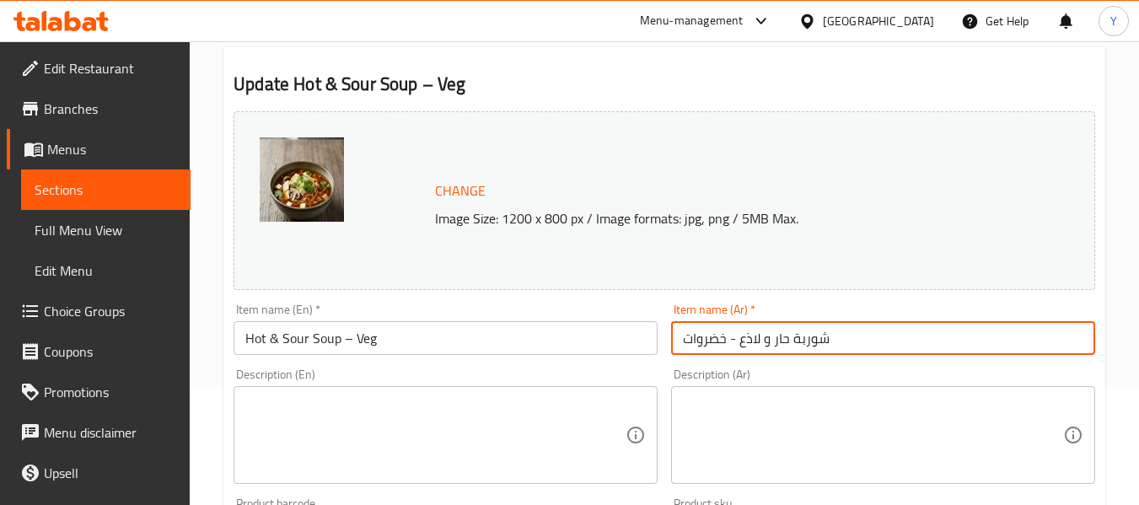
scroll to position [126, 0]
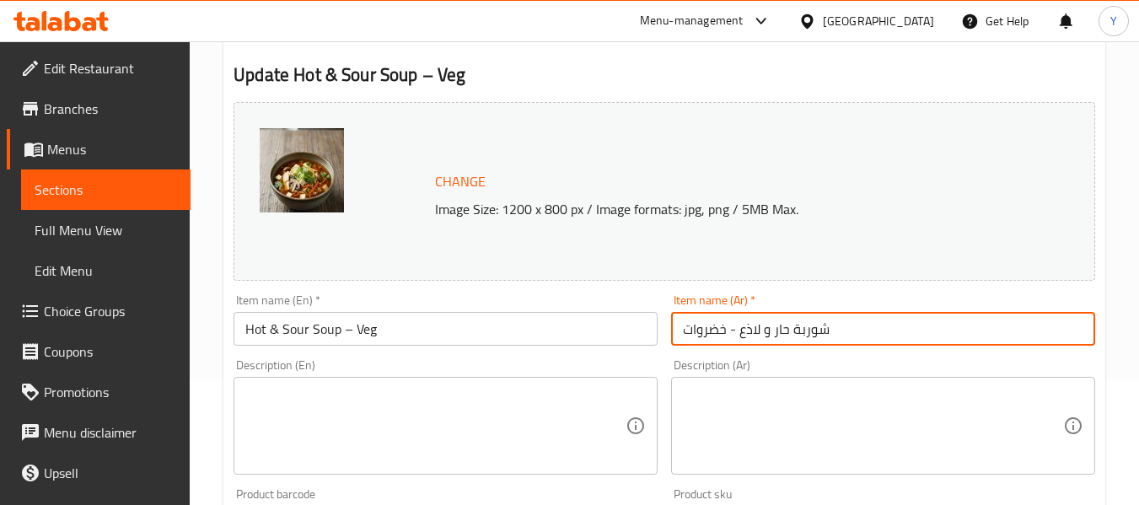
type input "شوربة حار و لاذع - خضروات"
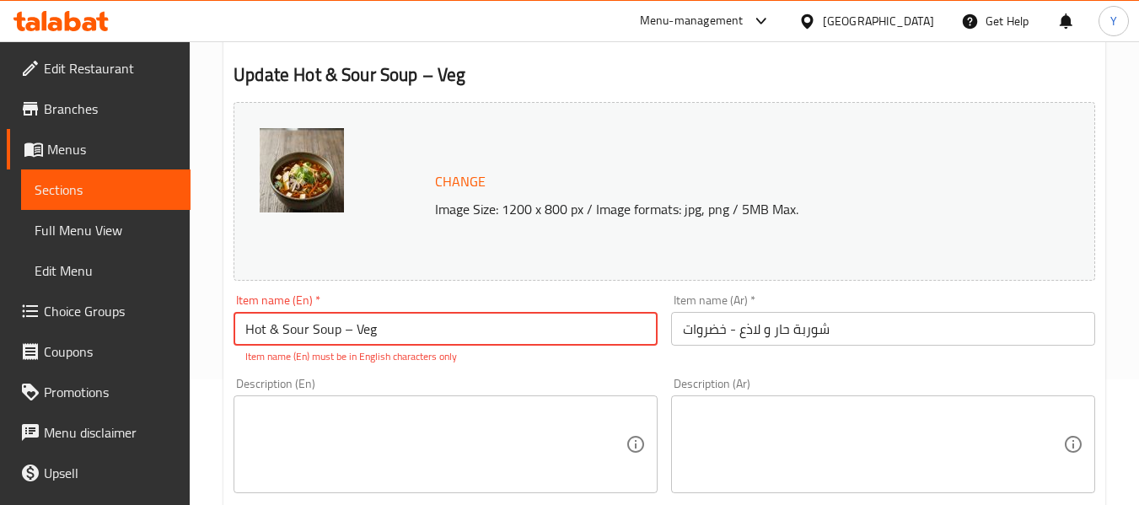
click at [349, 335] on input "Hot & Sour Soup – Veg" at bounding box center [446, 329] width 424 height 34
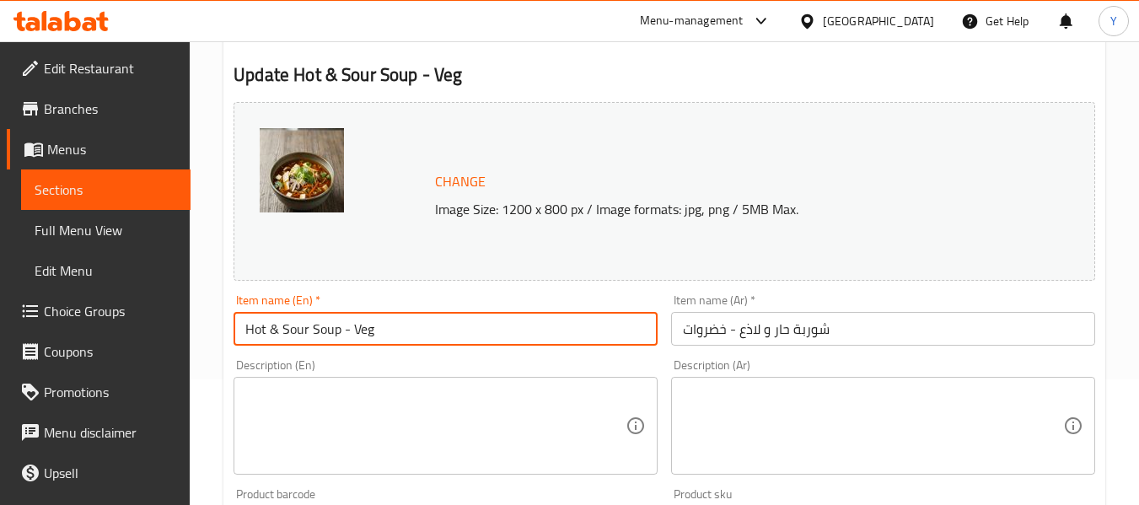
type input "Hot & Sour Soup - Veg"
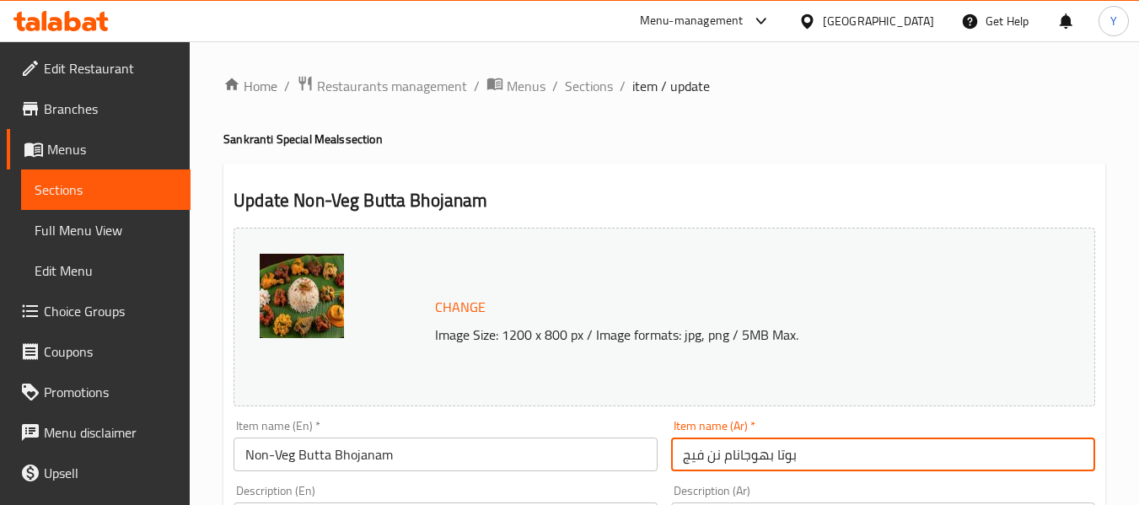
drag, startPoint x: 719, startPoint y: 460, endPoint x: 678, endPoint y: 455, distance: 40.7
click at [678, 455] on input "بوتا بهوجانام نن فيج" at bounding box center [883, 455] width 424 height 34
type input "بوتا بهوجانام غير نباتي"
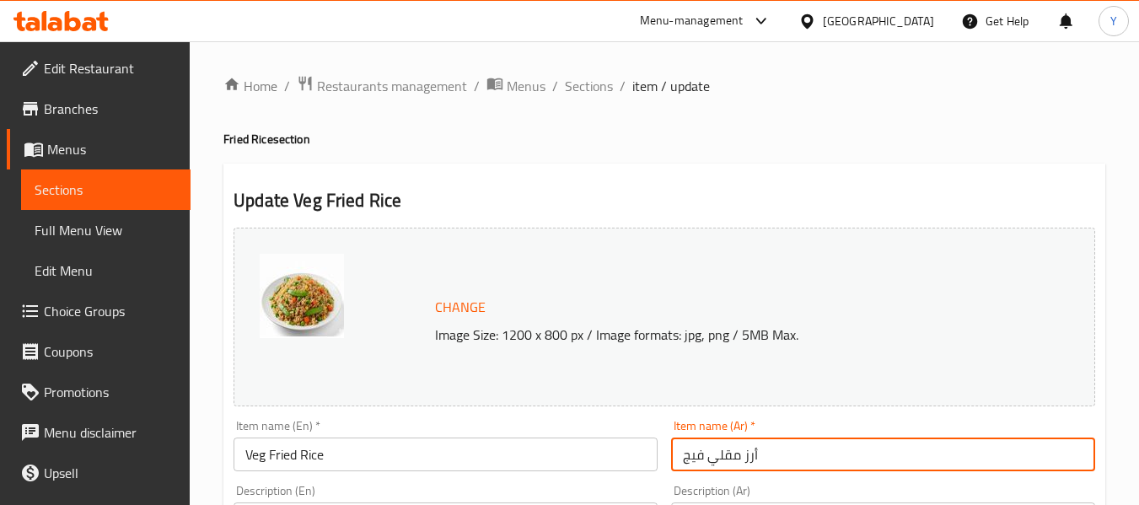
drag, startPoint x: 703, startPoint y: 458, endPoint x: 563, endPoint y: 471, distance: 141.4
type input "أرز مقلي خضروات"
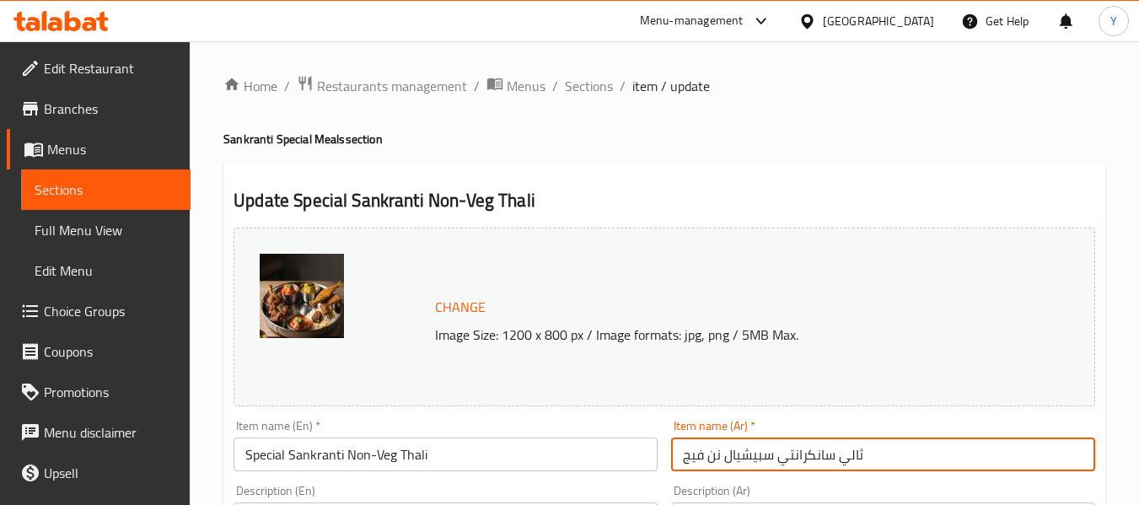
drag, startPoint x: 719, startPoint y: 458, endPoint x: 643, endPoint y: 445, distance: 77.8
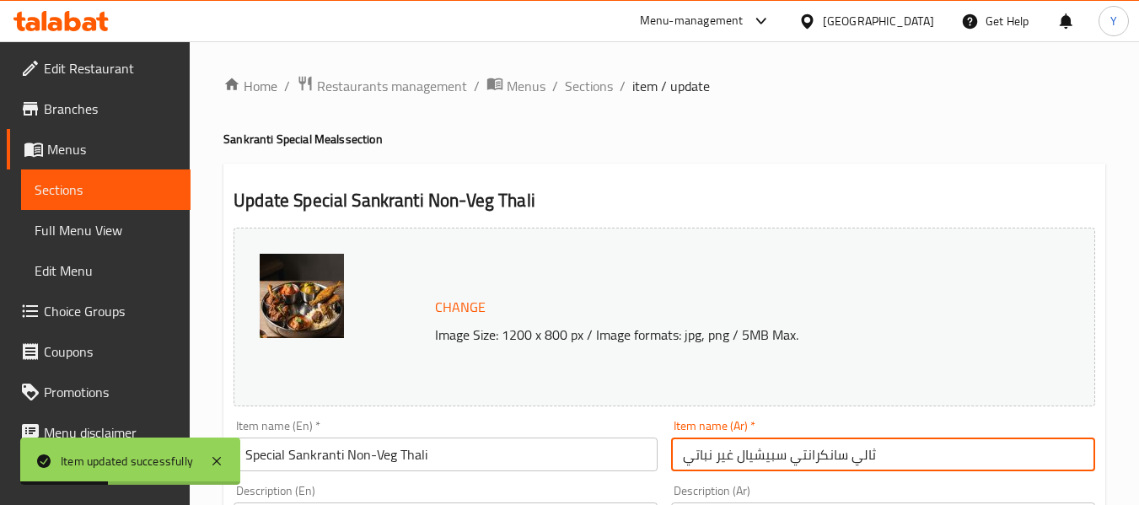
drag, startPoint x: 871, startPoint y: 453, endPoint x: 882, endPoint y: 454, distance: 11.0
click at [882, 454] on input "ثالي سانكرانتي سبيشيال غير نباتي" at bounding box center [883, 455] width 424 height 34
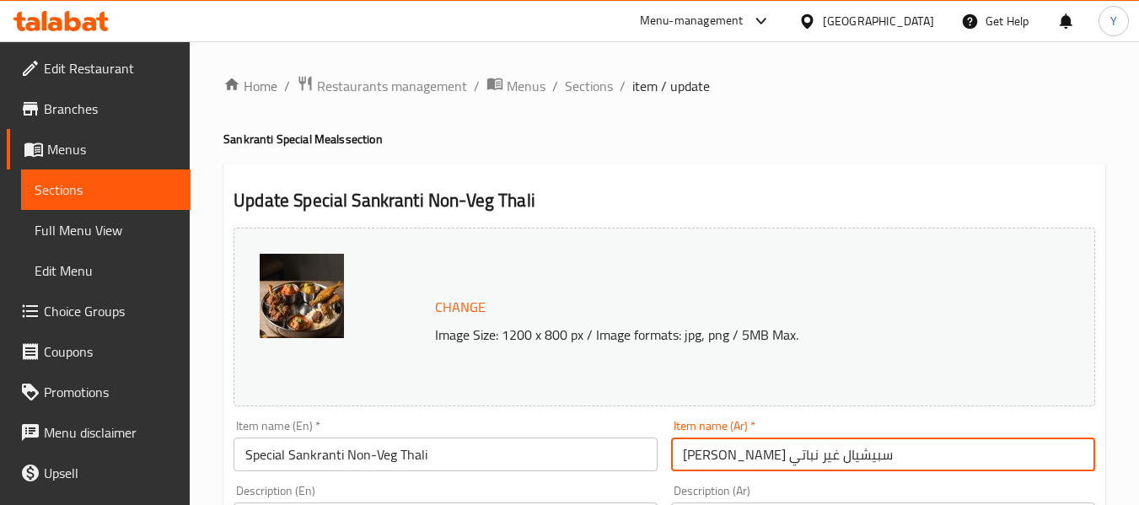
type input "[PERSON_NAME] سبيشيال غير نباتي"
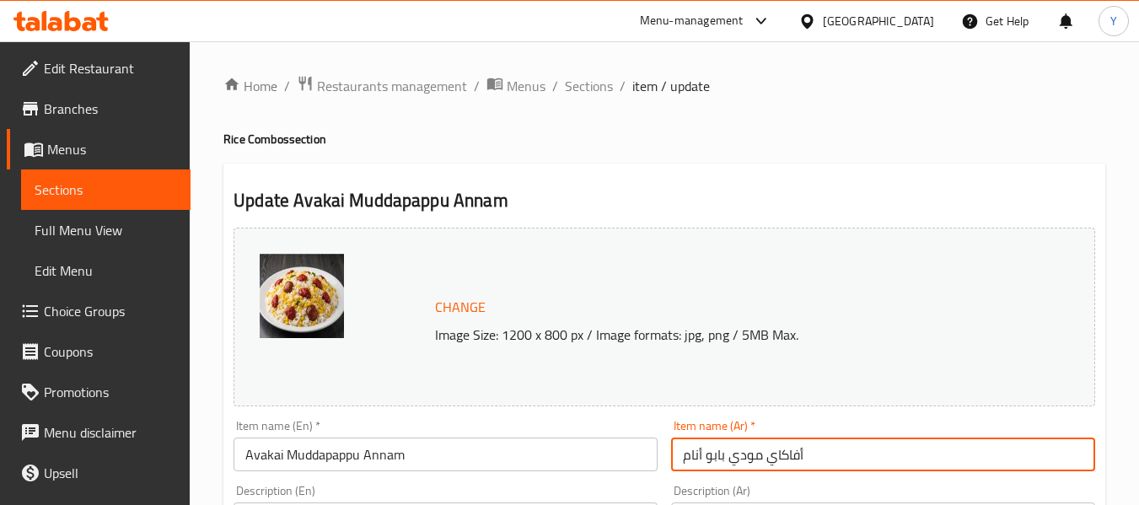
click at [728, 463] on input "أفاكاي مودي بابو أنام" at bounding box center [883, 455] width 424 height 34
drag, startPoint x: 707, startPoint y: 458, endPoint x: 762, endPoint y: 458, distance: 55.7
click at [762, 458] on input "أفاكاي مودي بابو أنام" at bounding box center [883, 455] width 424 height 34
paste input "ا"
type input "أفاكاي مودابابو أنام"
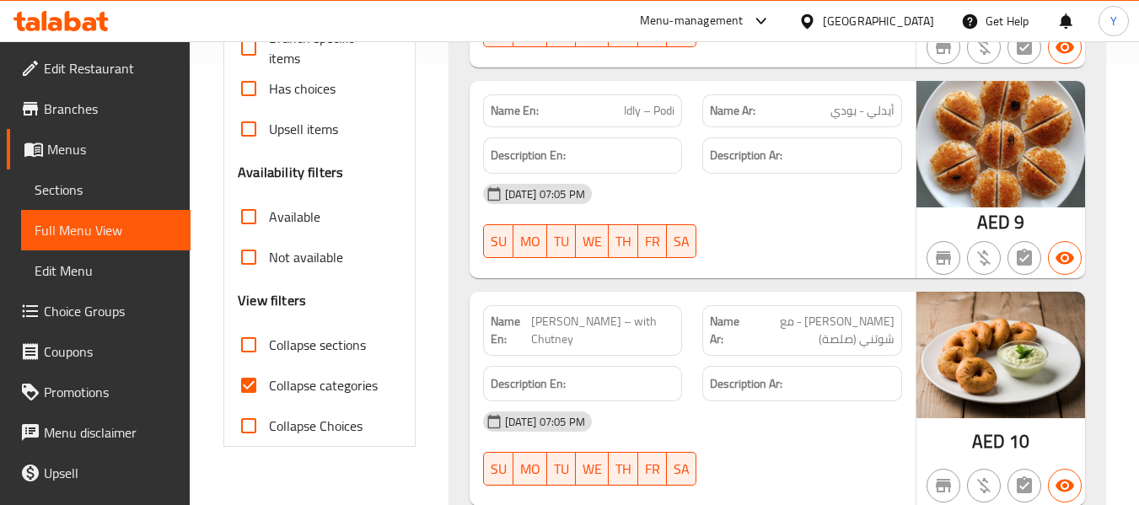
scroll to position [884, 0]
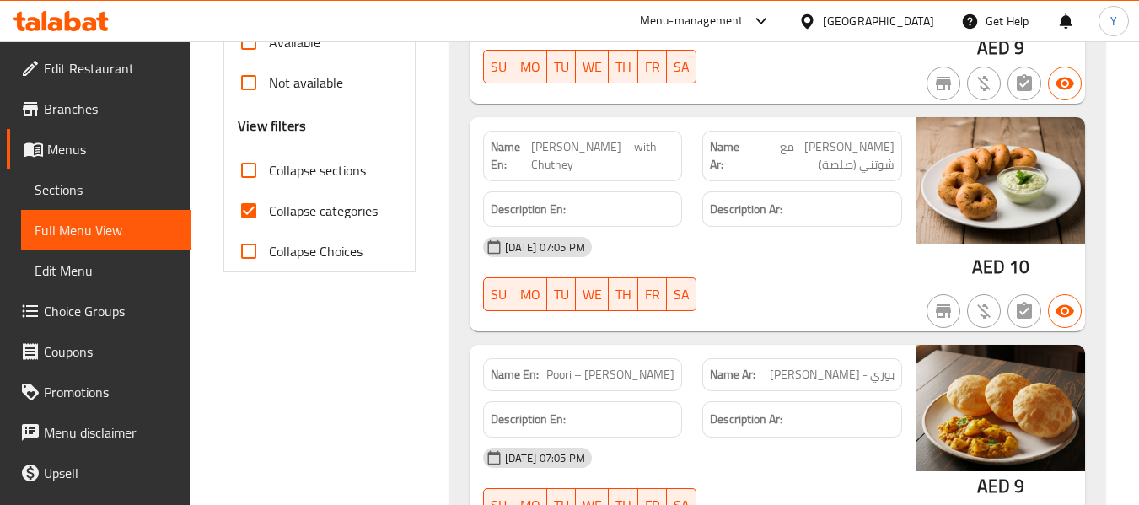
scroll to position [614, 0]
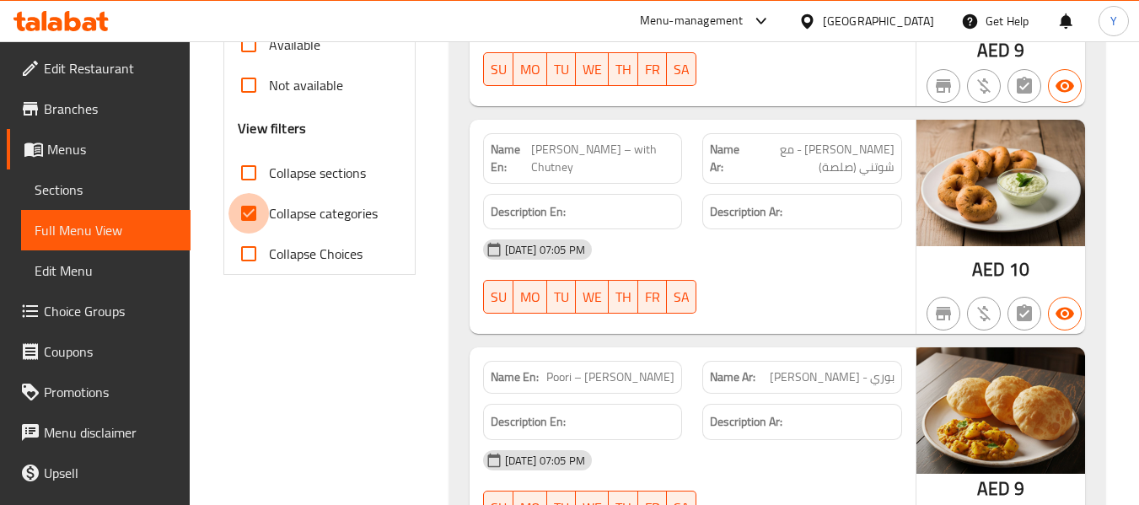
click at [240, 222] on input "Collapse categories" at bounding box center [249, 213] width 40 height 40
checkbox input "false"
click at [773, 206] on strong "Description Ar:" at bounding box center [746, 212] width 73 height 21
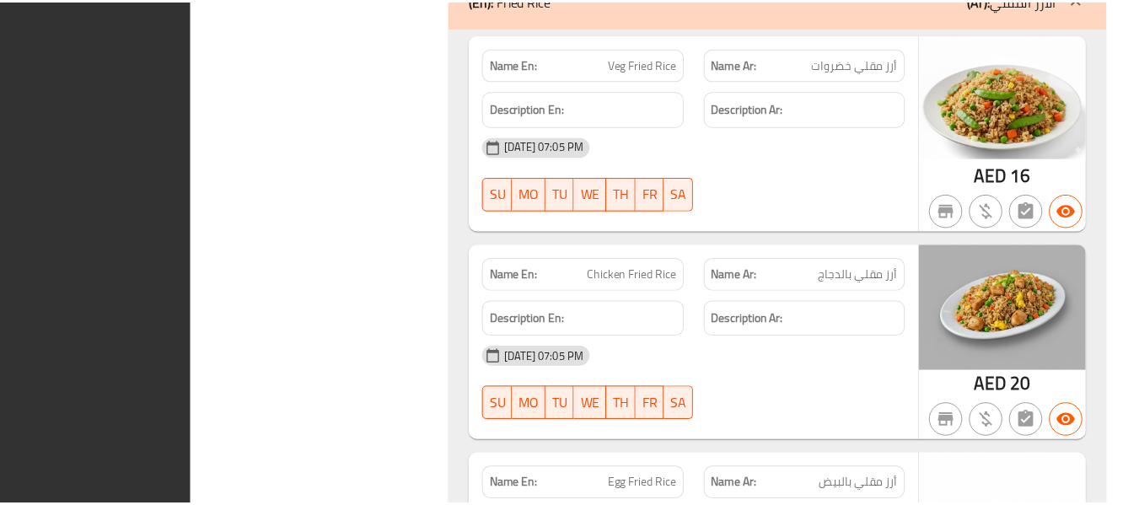
scroll to position [20655, 0]
